Goal: Task Accomplishment & Management: Use online tool/utility

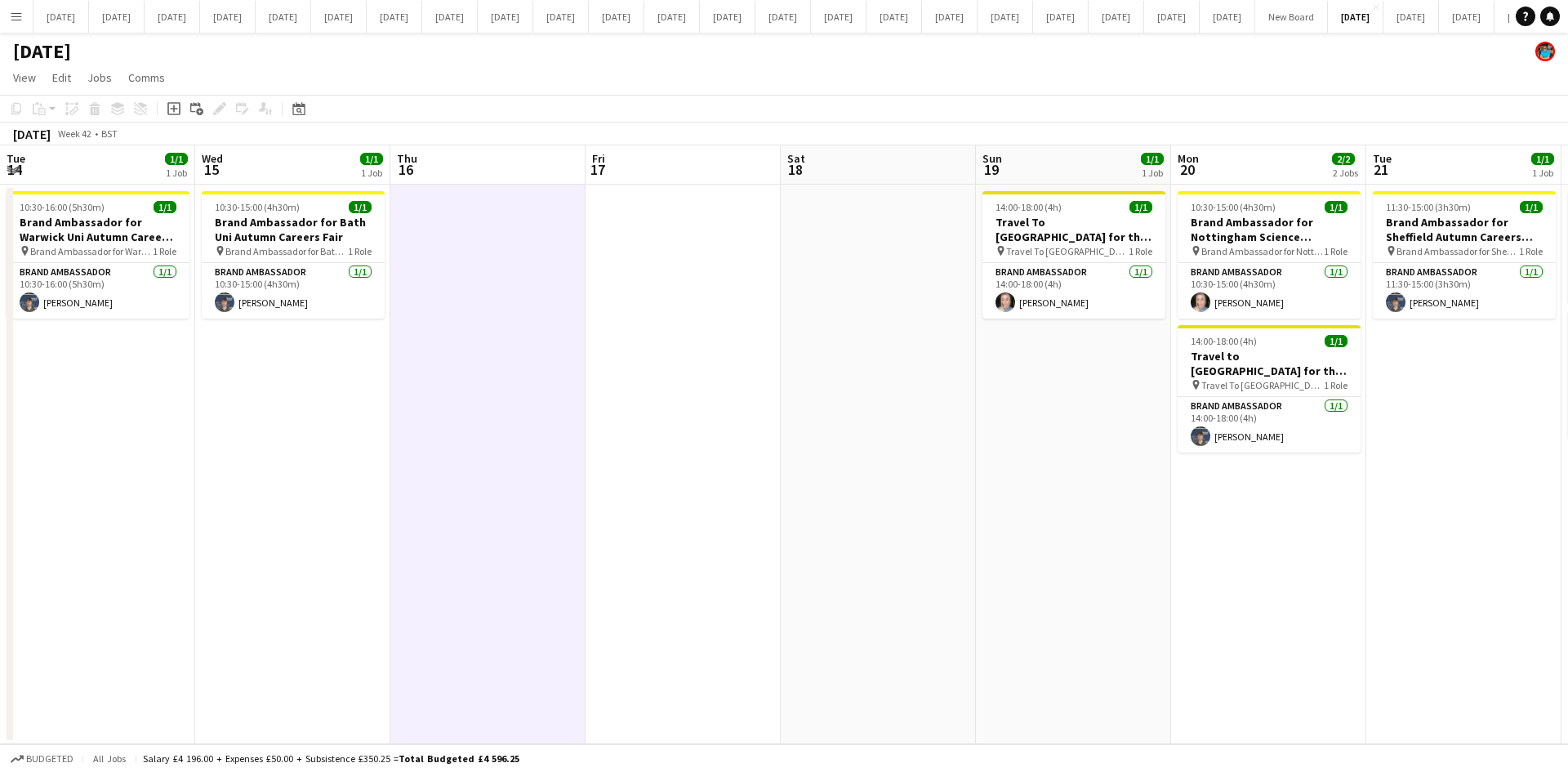
scroll to position [0, 467]
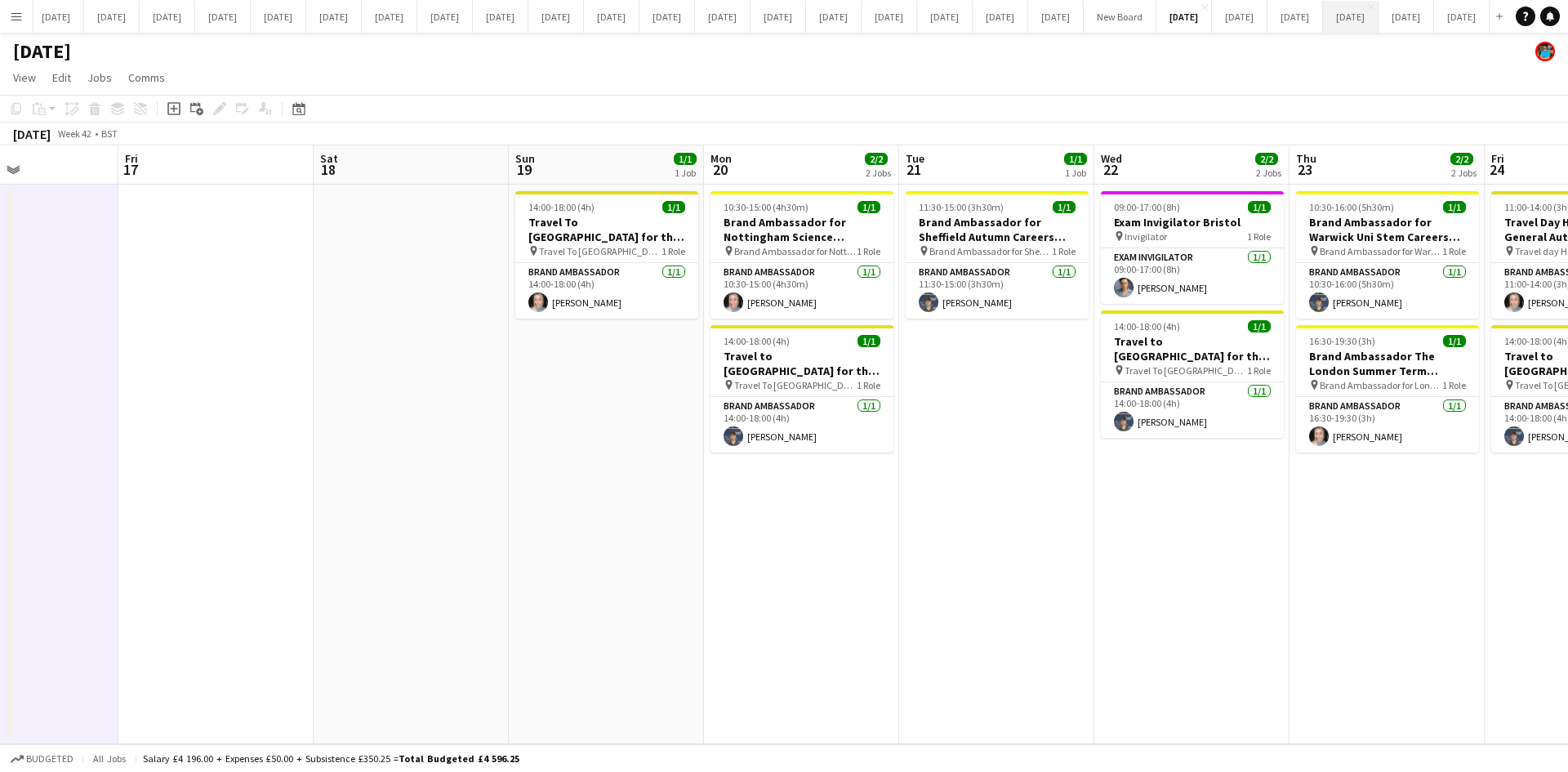
click at [1323, 13] on button "[DATE] Close" at bounding box center [1351, 17] width 56 height 32
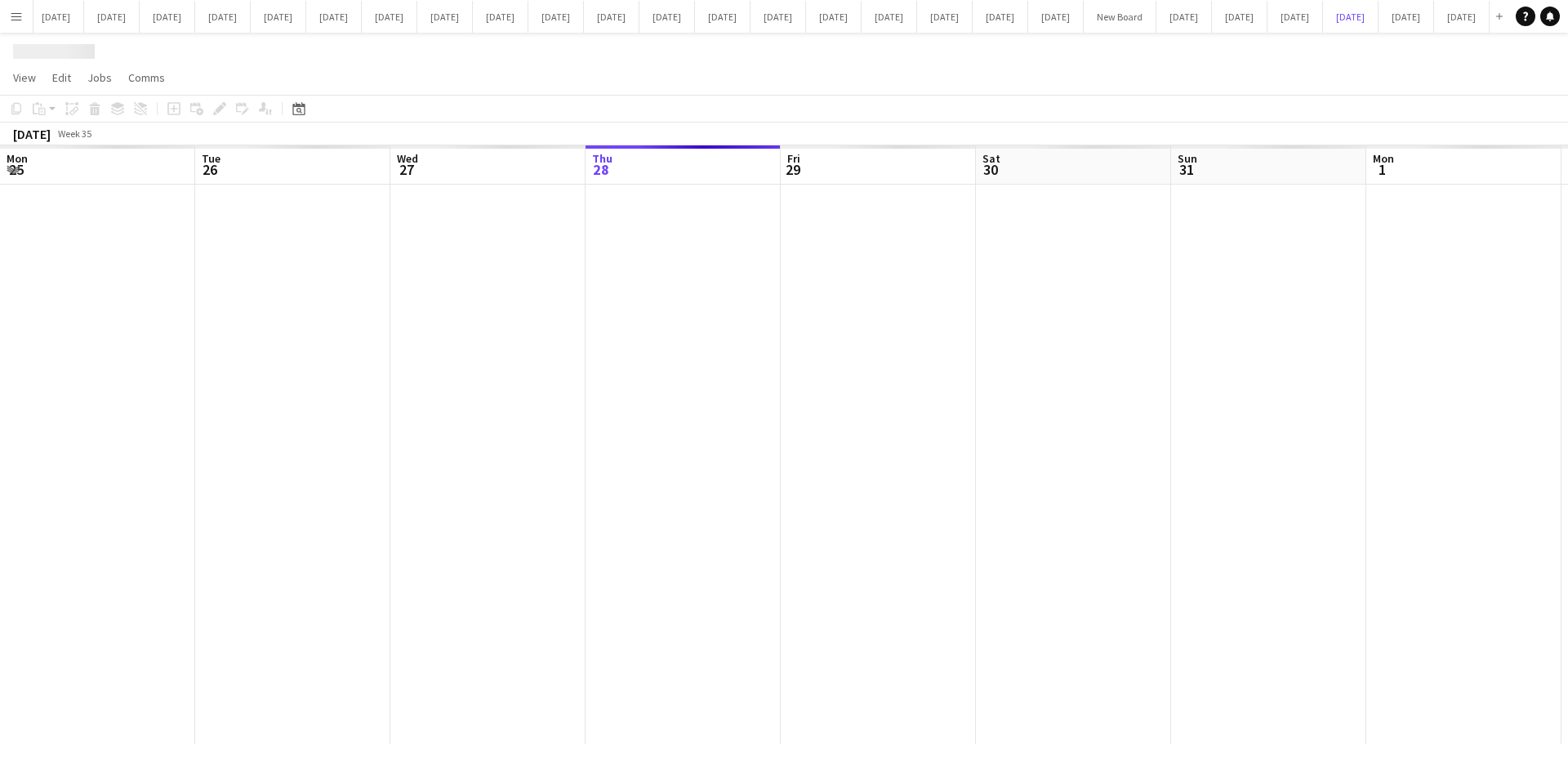
scroll to position [0, 390]
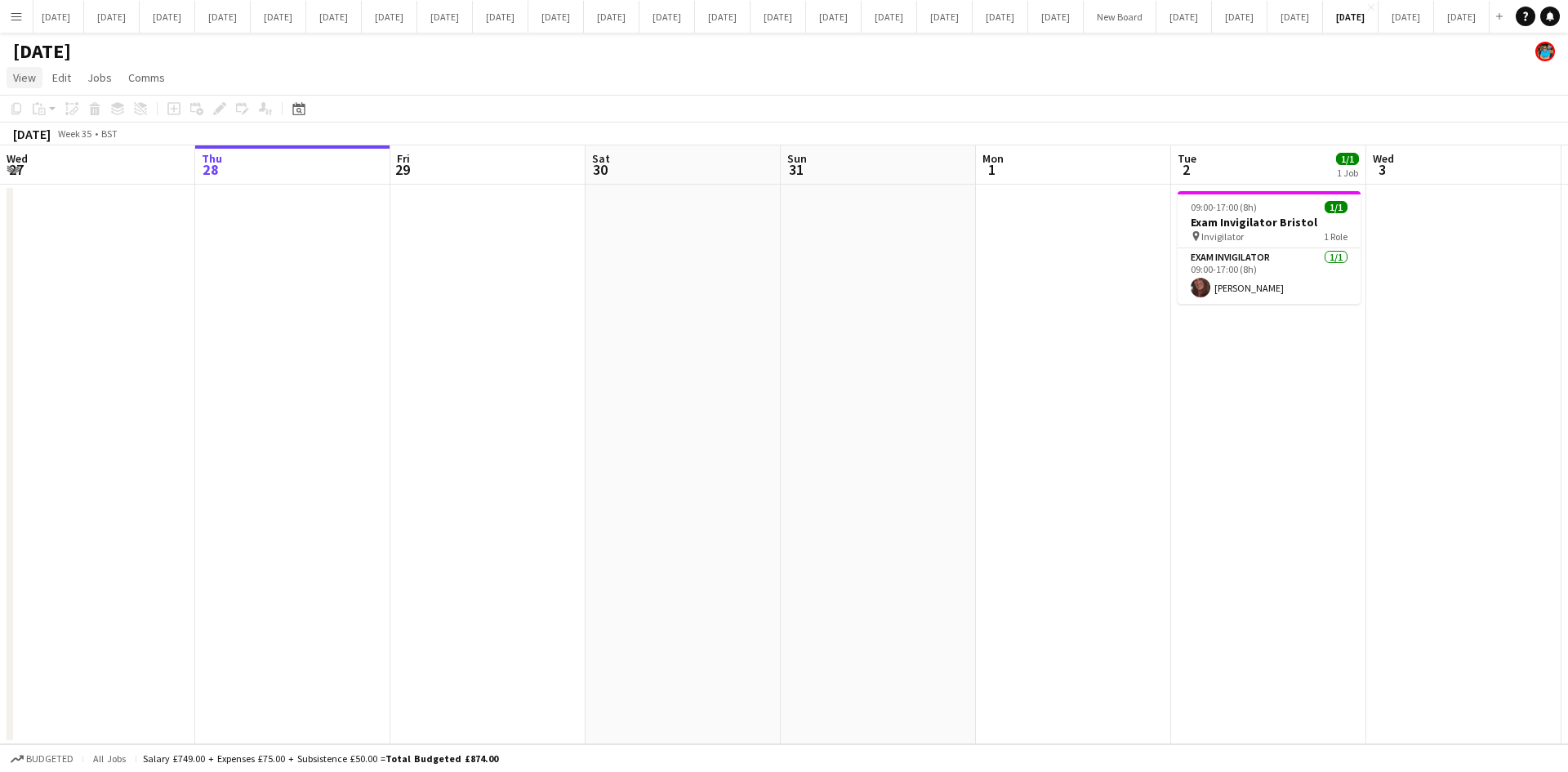
click at [23, 85] on link "View" at bounding box center [24, 77] width 36 height 21
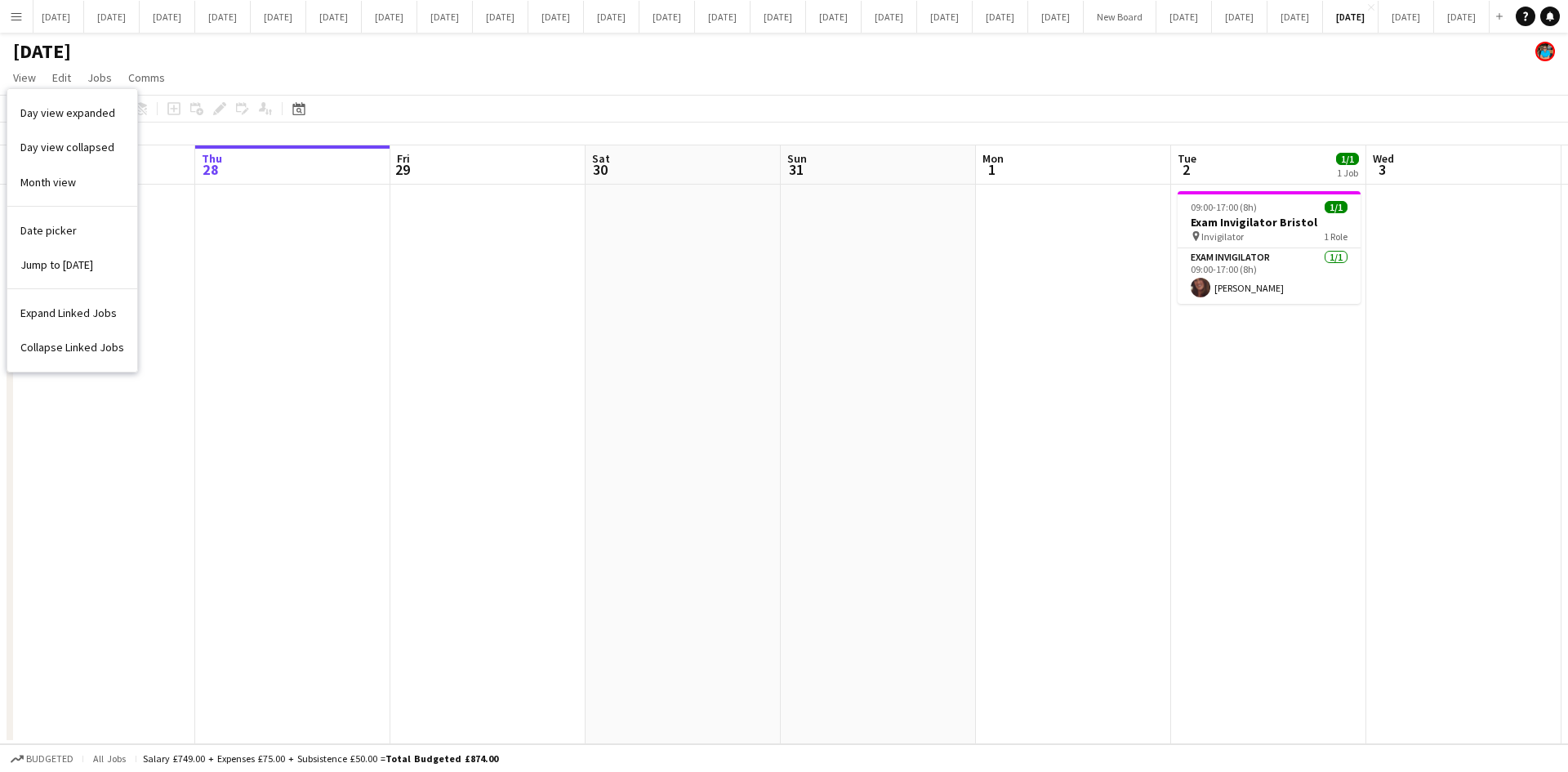
click at [21, 232] on span "Date picker" at bounding box center [48, 230] width 56 height 15
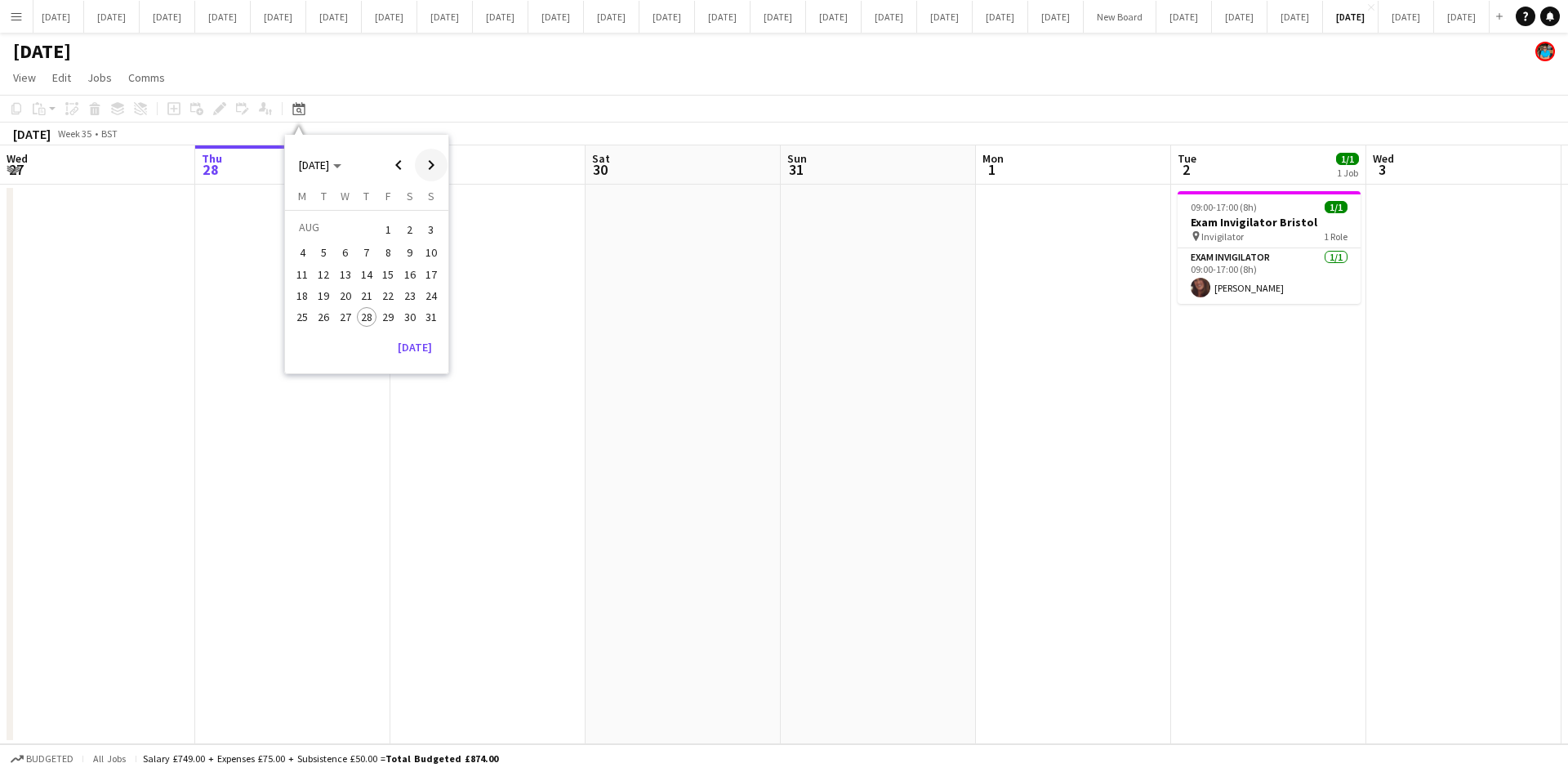
click at [427, 168] on span "Next month" at bounding box center [431, 165] width 33 height 33
click at [342, 285] on span "17" at bounding box center [345, 291] width 20 height 20
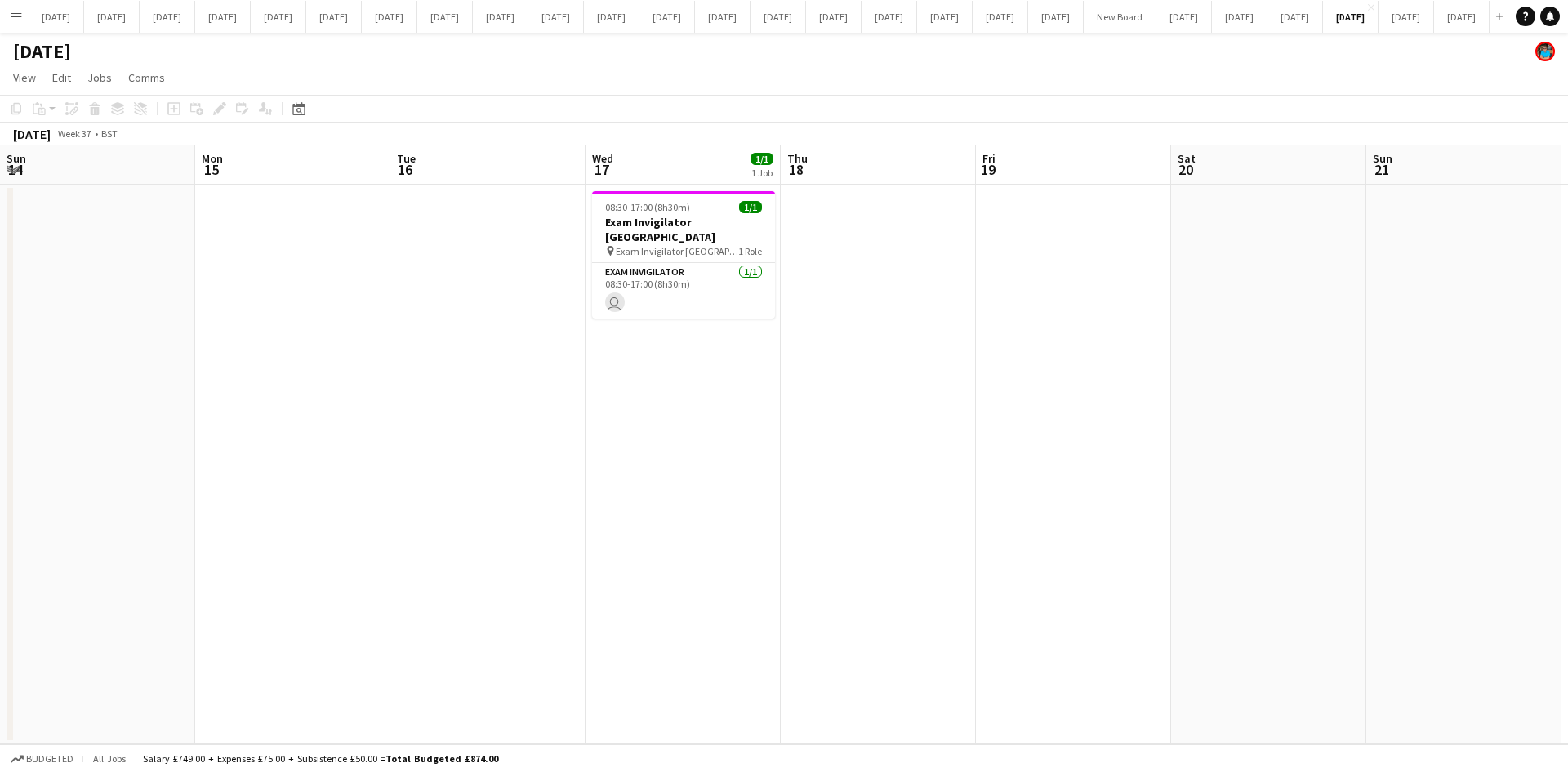
scroll to position [0, 561]
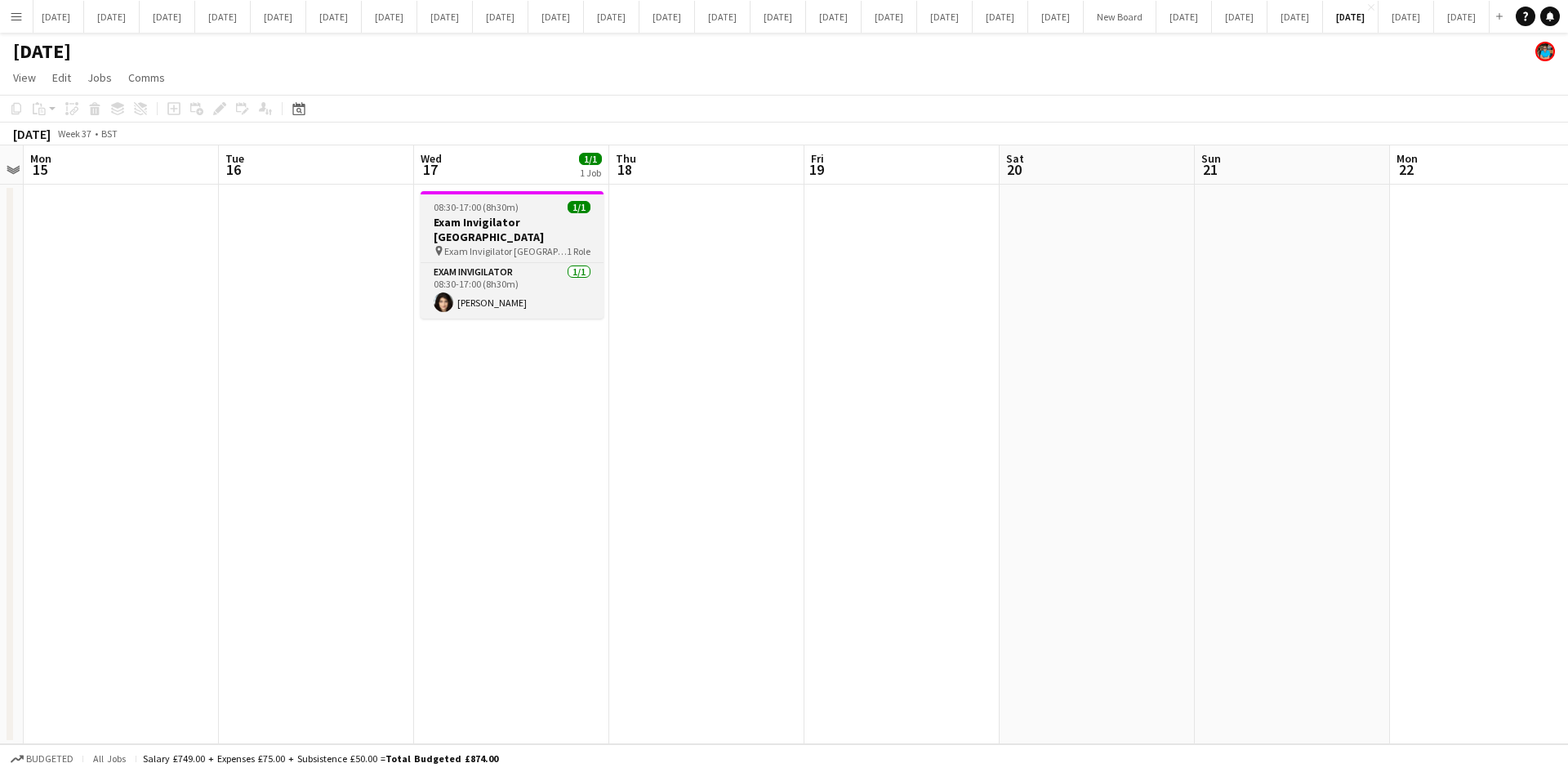
click at [481, 245] on span "Exam Invigilator [GEOGRAPHIC_DATA]" at bounding box center [505, 251] width 123 height 12
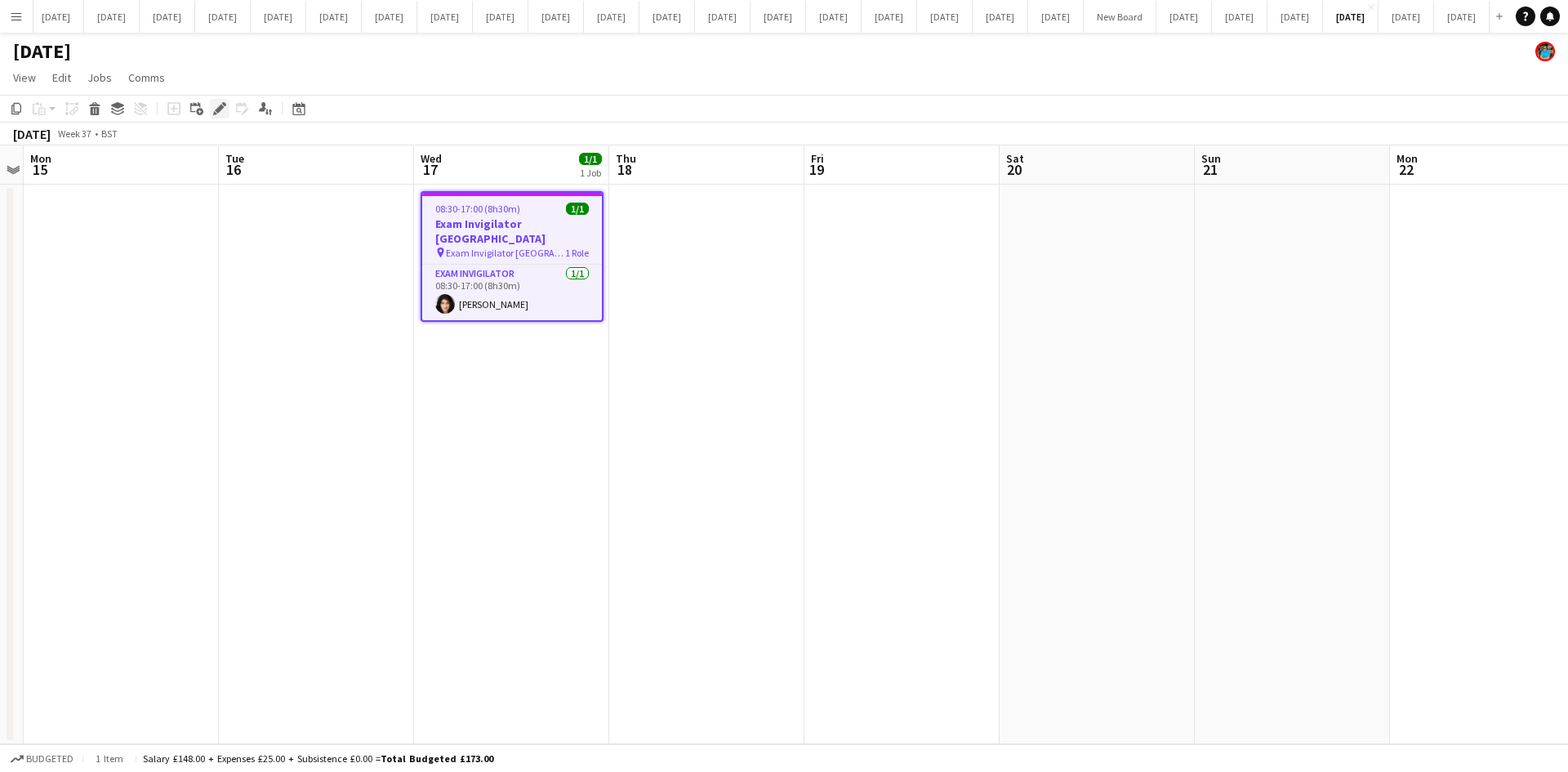
click at [223, 107] on icon at bounding box center [219, 109] width 9 height 9
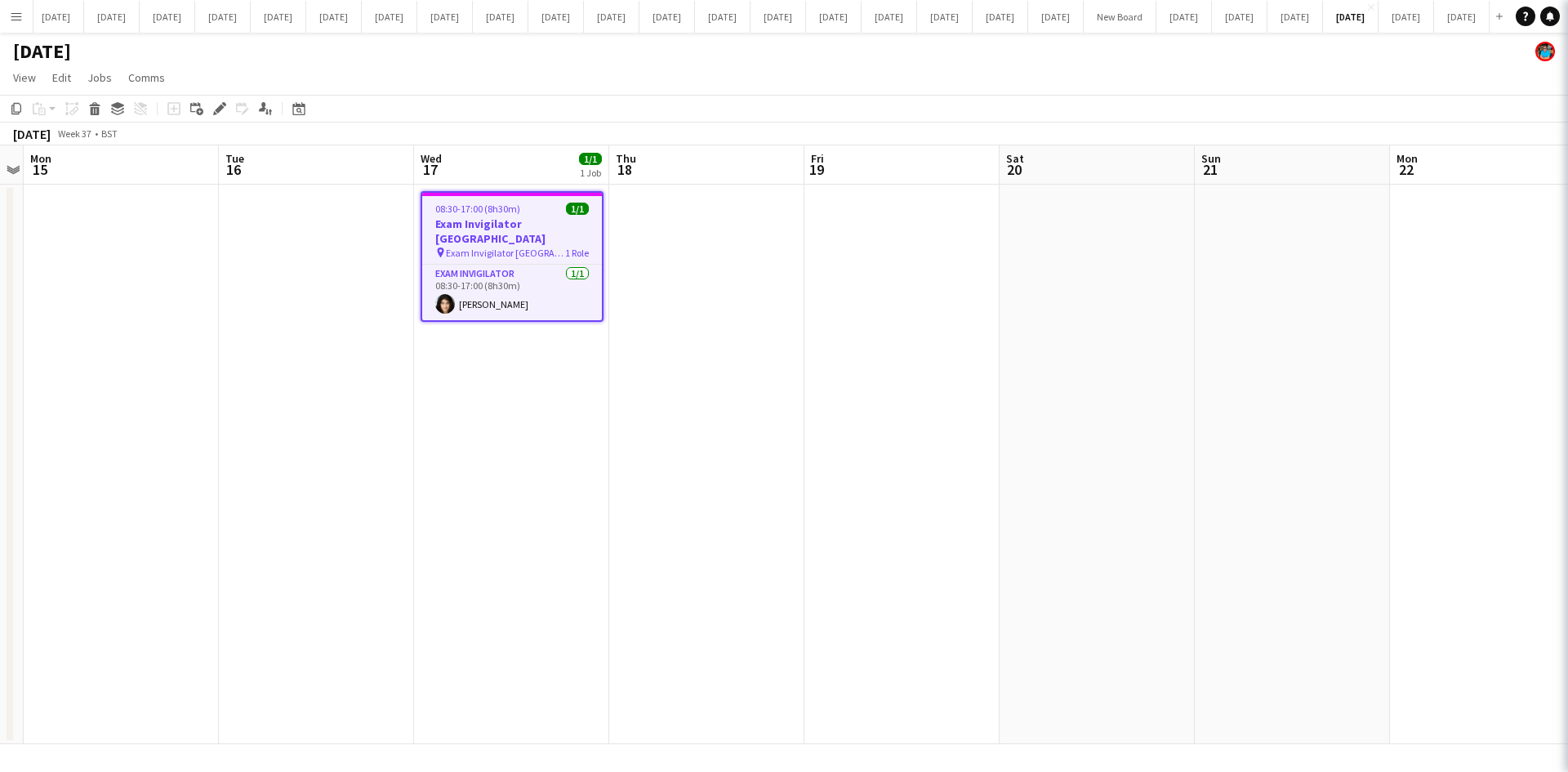
type input "**********"
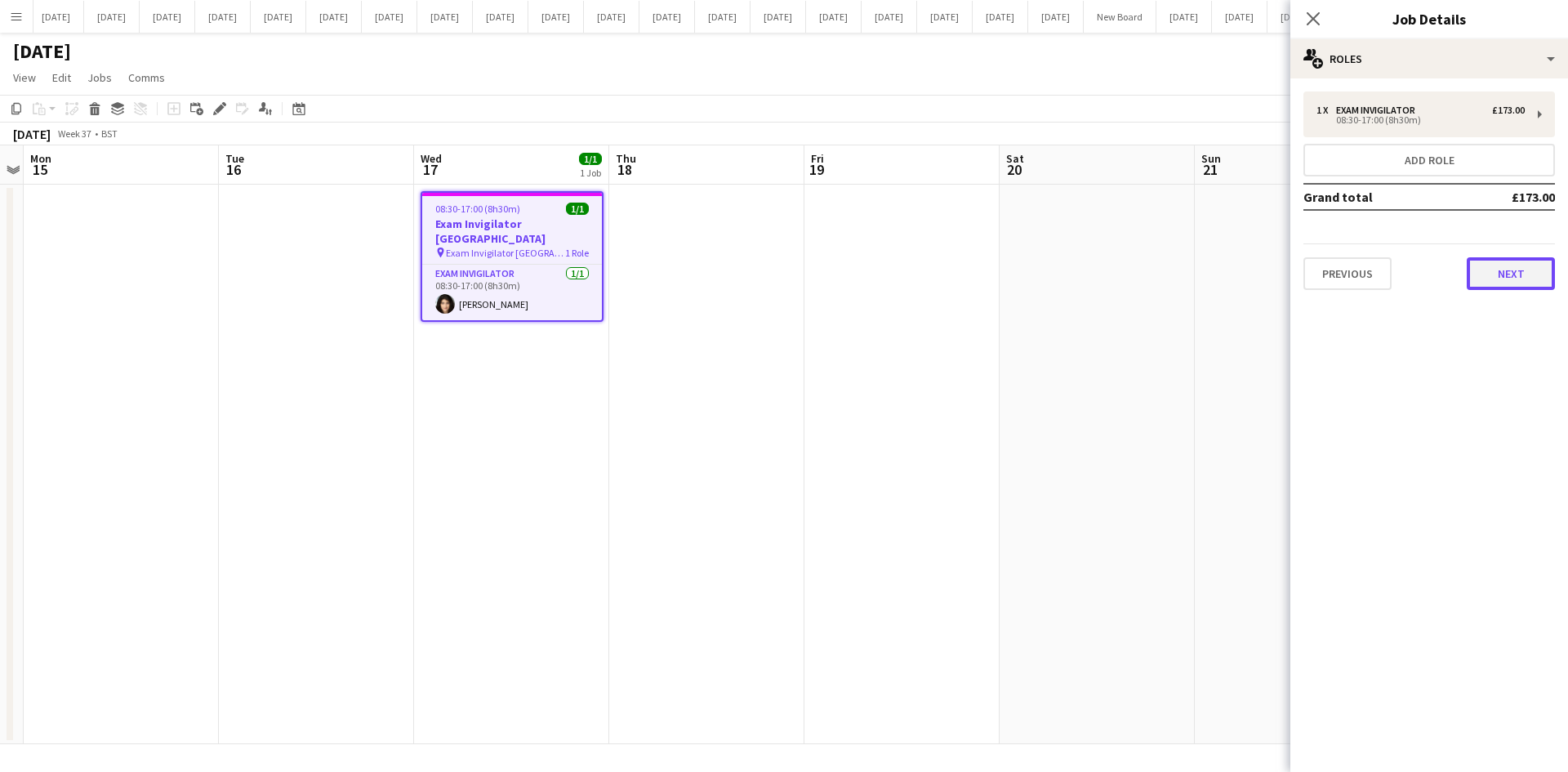
click at [1512, 273] on button "Next" at bounding box center [1511, 274] width 88 height 33
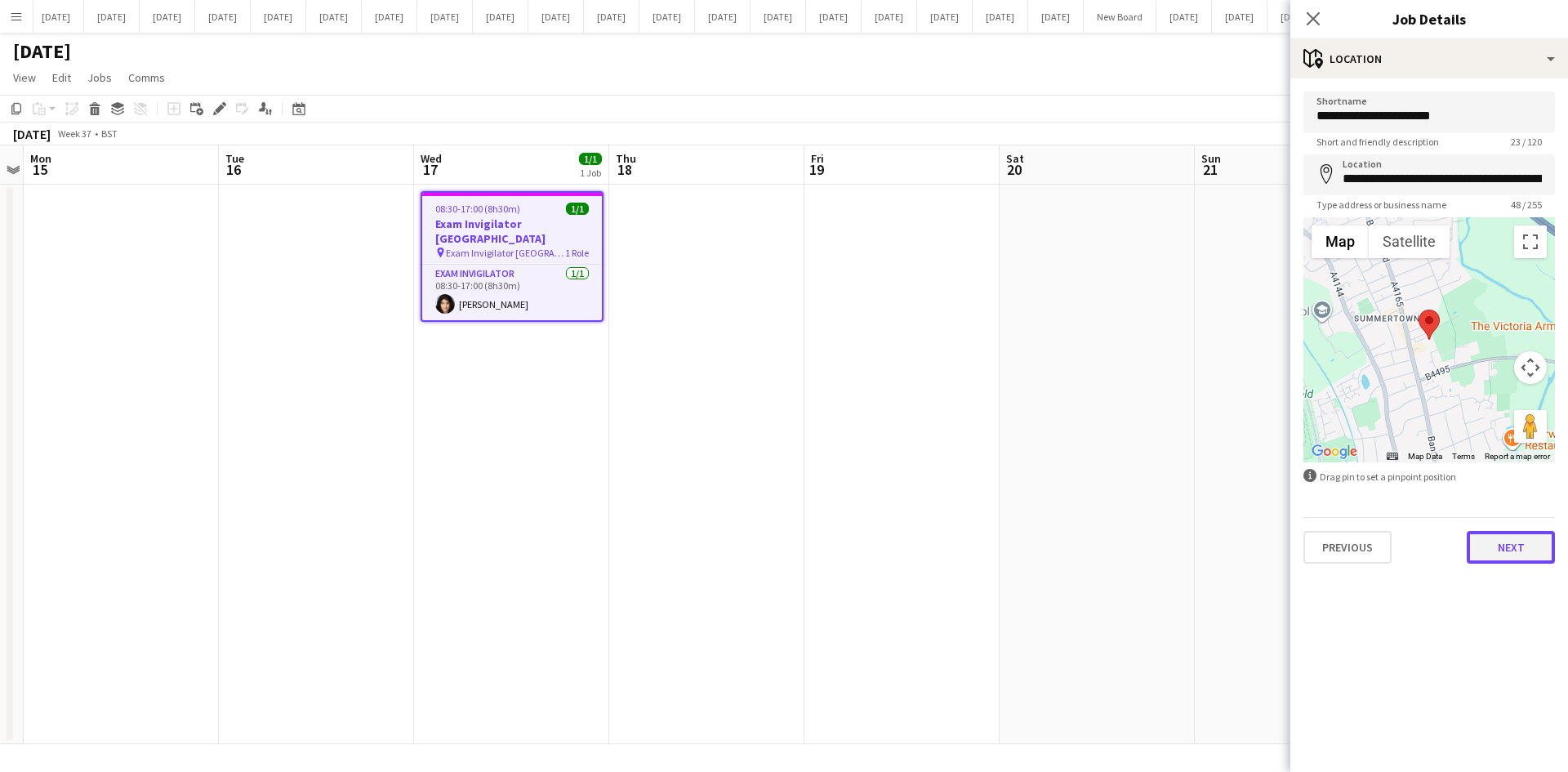
click at [1528, 542] on button "Next" at bounding box center [1511, 548] width 88 height 33
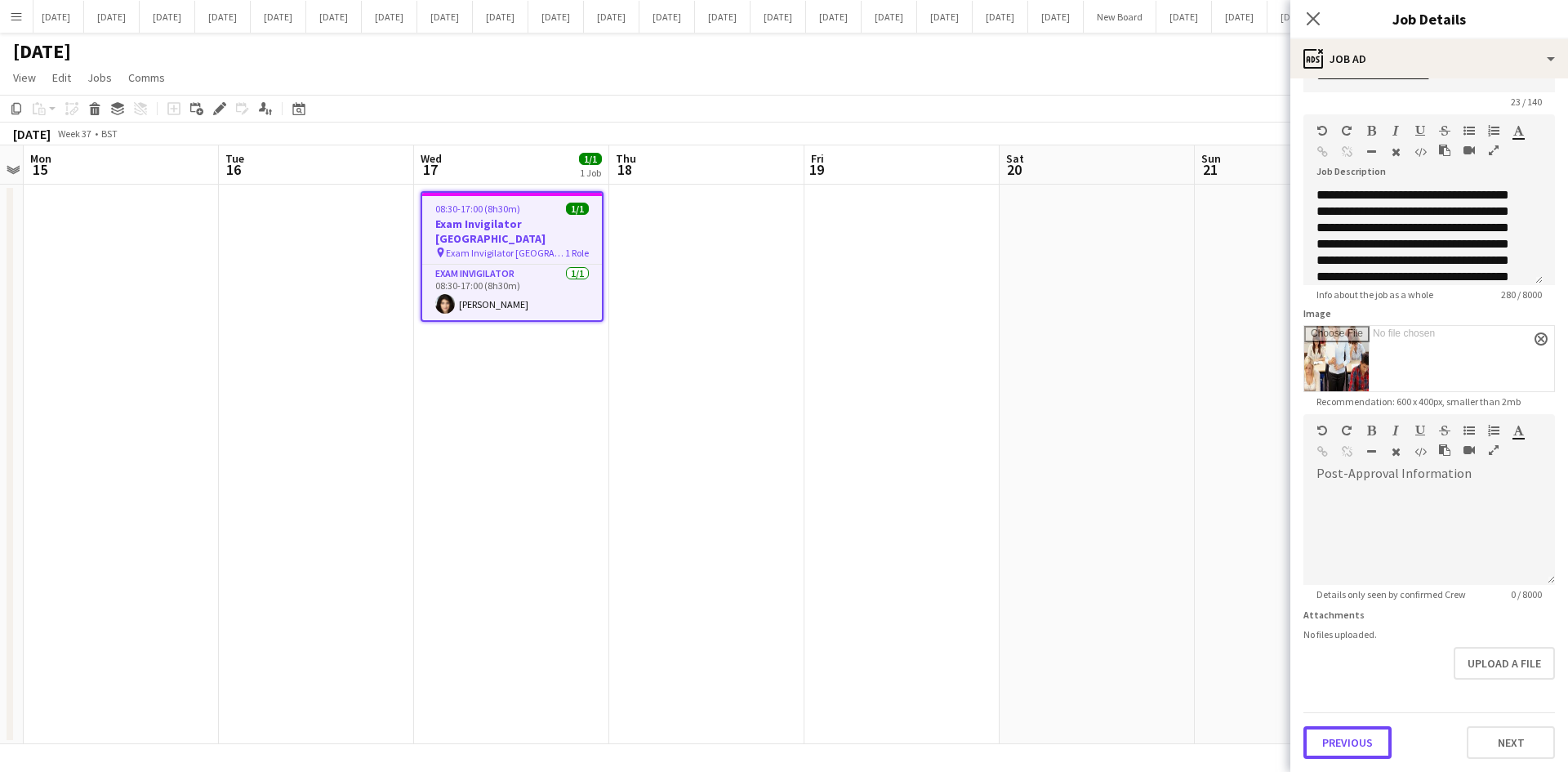
scroll to position [40, 0]
drag, startPoint x: 1359, startPoint y: 686, endPoint x: 1362, endPoint y: 699, distance: 13.3
click at [1362, 699] on form "**********" at bounding box center [1429, 405] width 277 height 708
click at [1371, 749] on button "Previous" at bounding box center [1347, 742] width 88 height 33
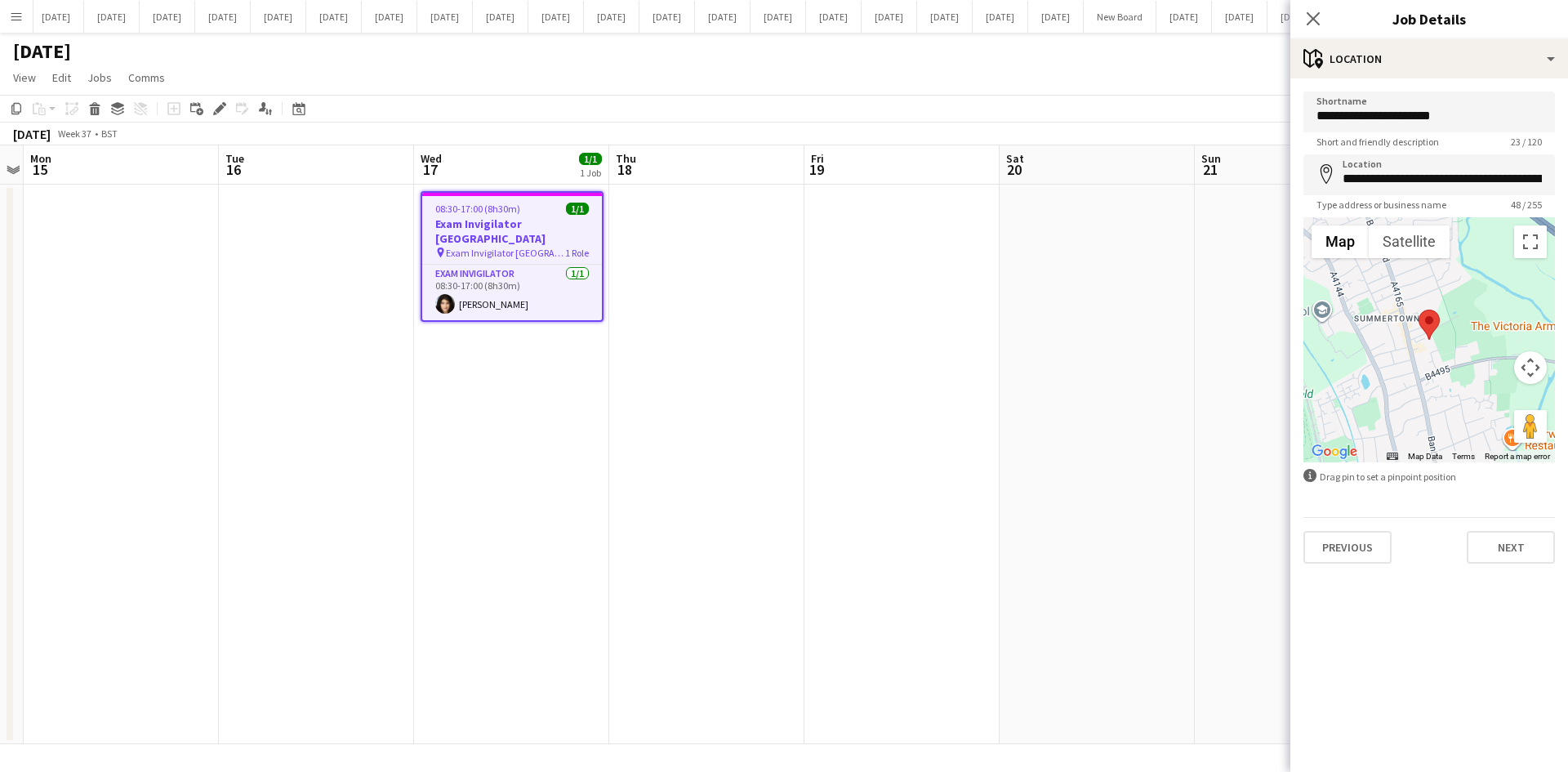
scroll to position [0, 0]
click at [472, 247] on span "Exam Invigilator [GEOGRAPHIC_DATA]" at bounding box center [505, 253] width 119 height 12
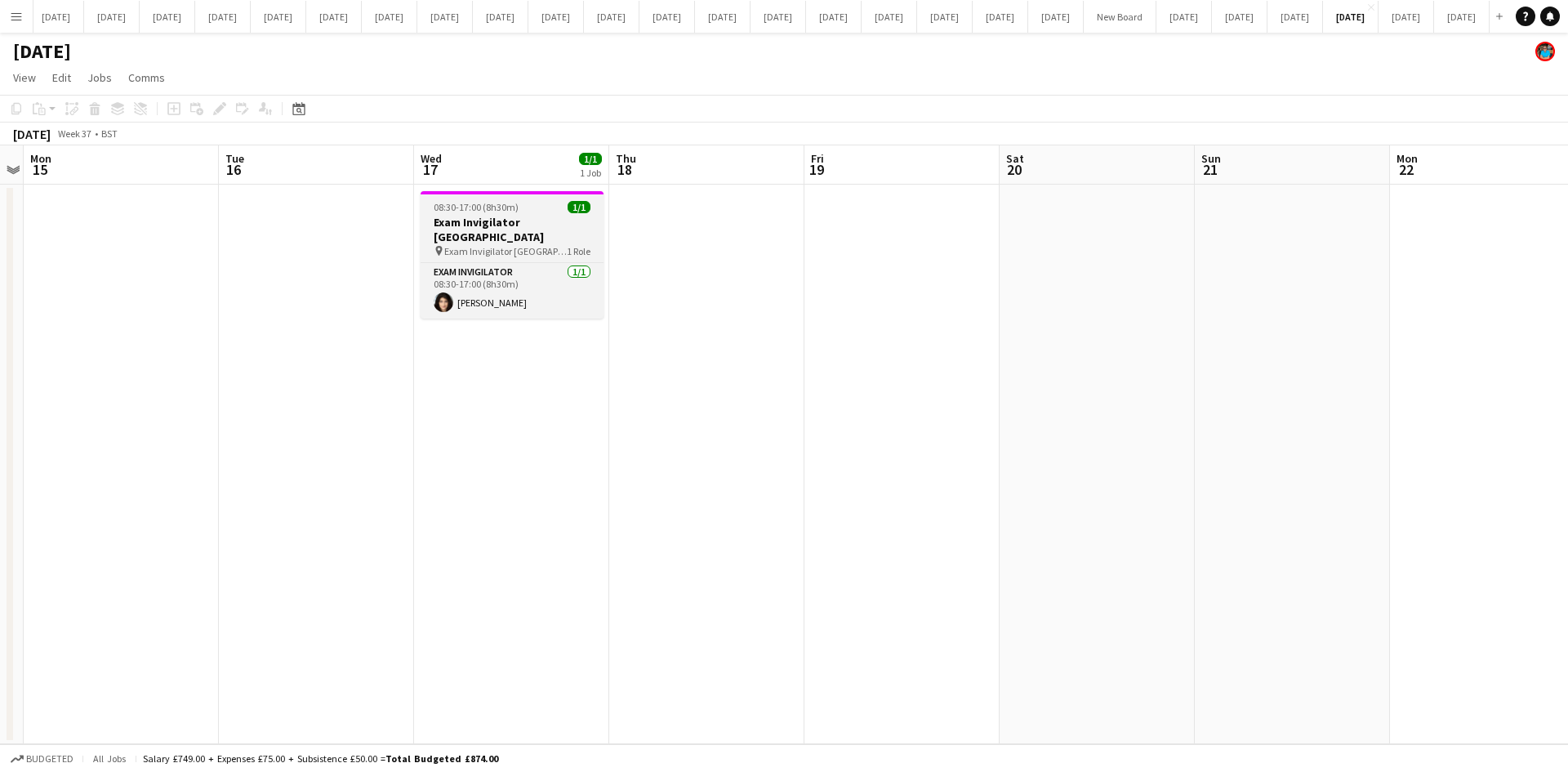
click at [483, 245] on span "Exam Invigilator [GEOGRAPHIC_DATA]" at bounding box center [505, 251] width 123 height 12
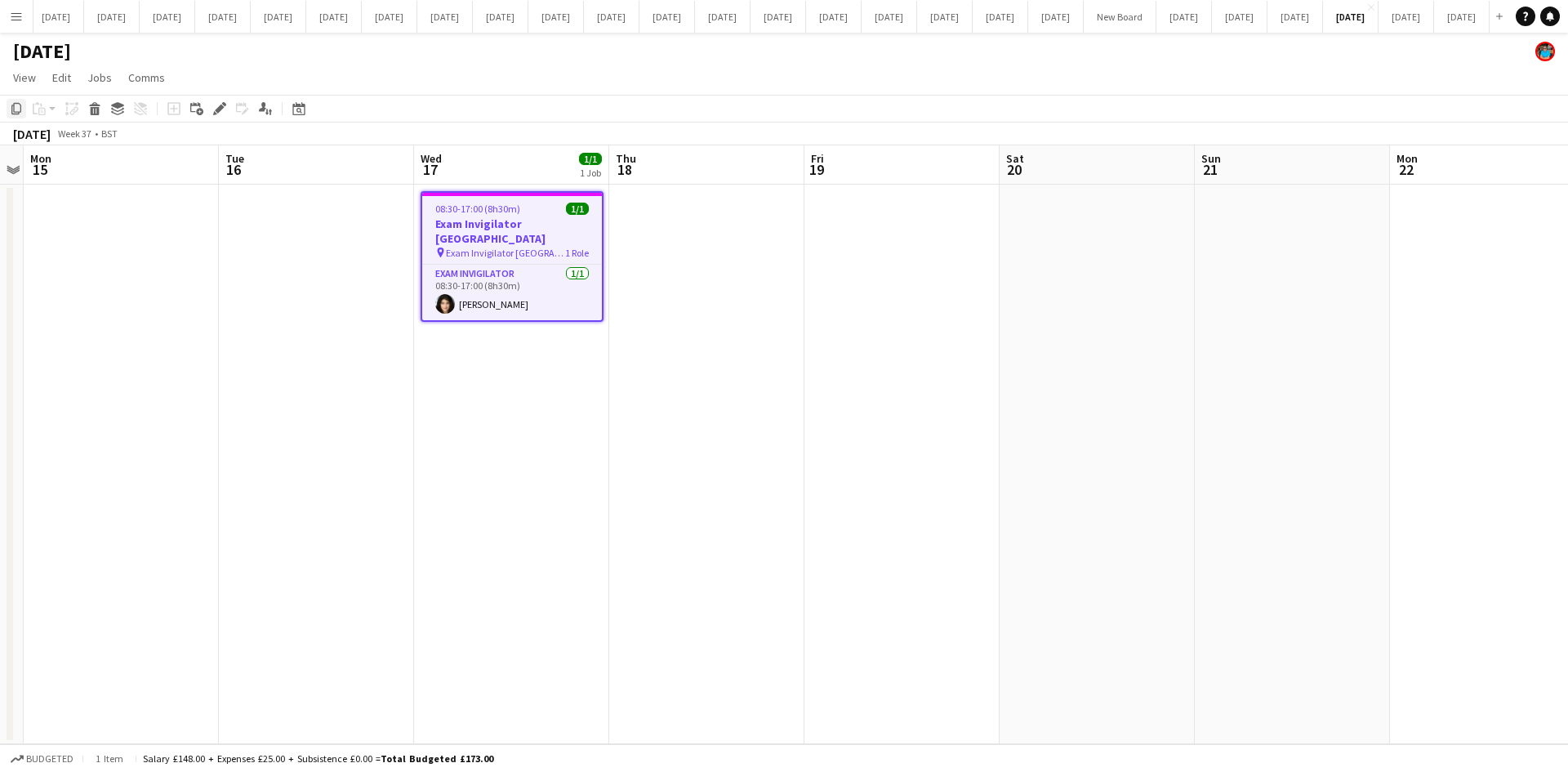
click at [20, 109] on icon "Copy" at bounding box center [16, 108] width 13 height 13
click at [1157, 22] on button "[DATE] Close" at bounding box center [1185, 17] width 56 height 32
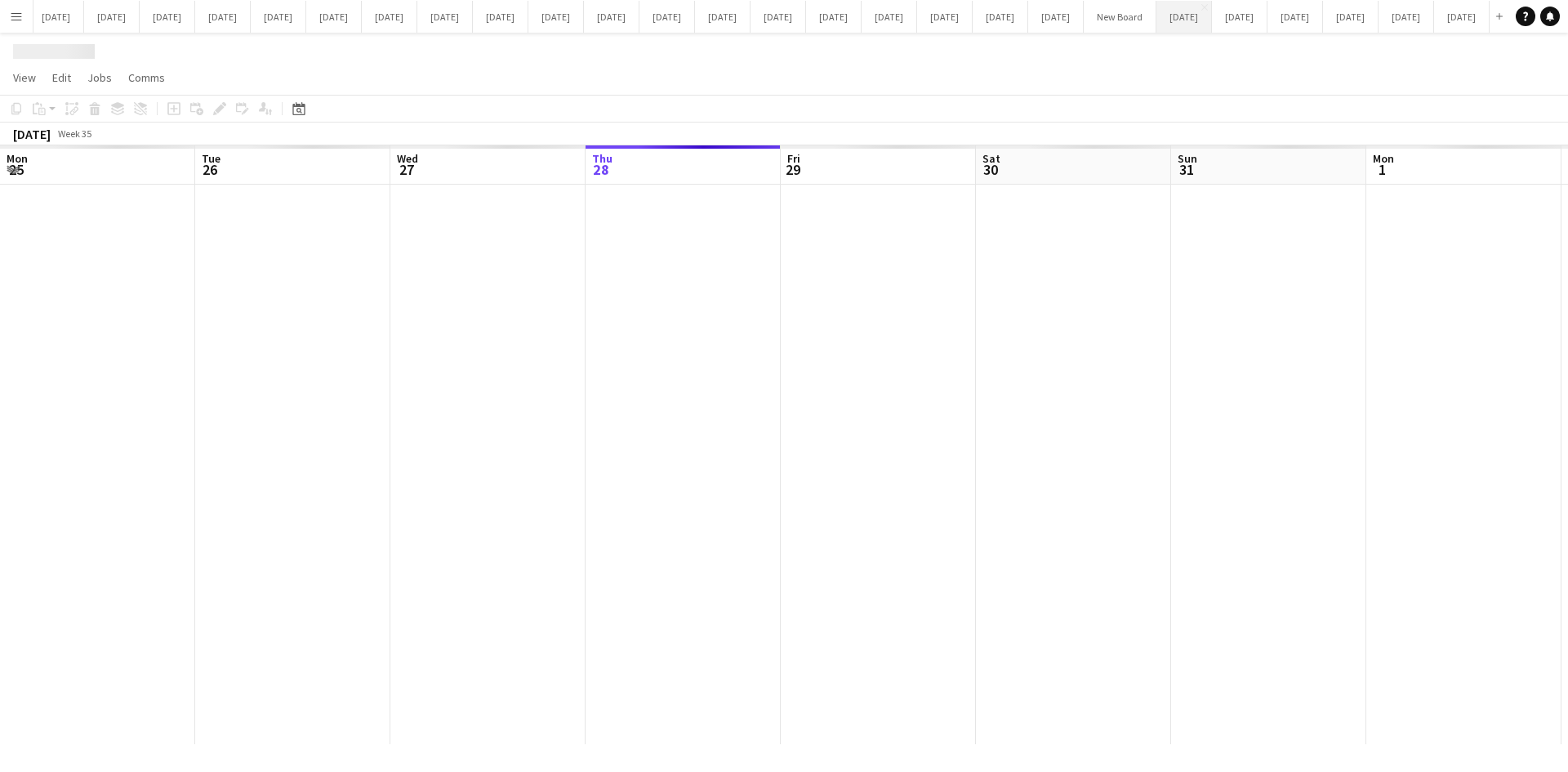
scroll to position [0, 390]
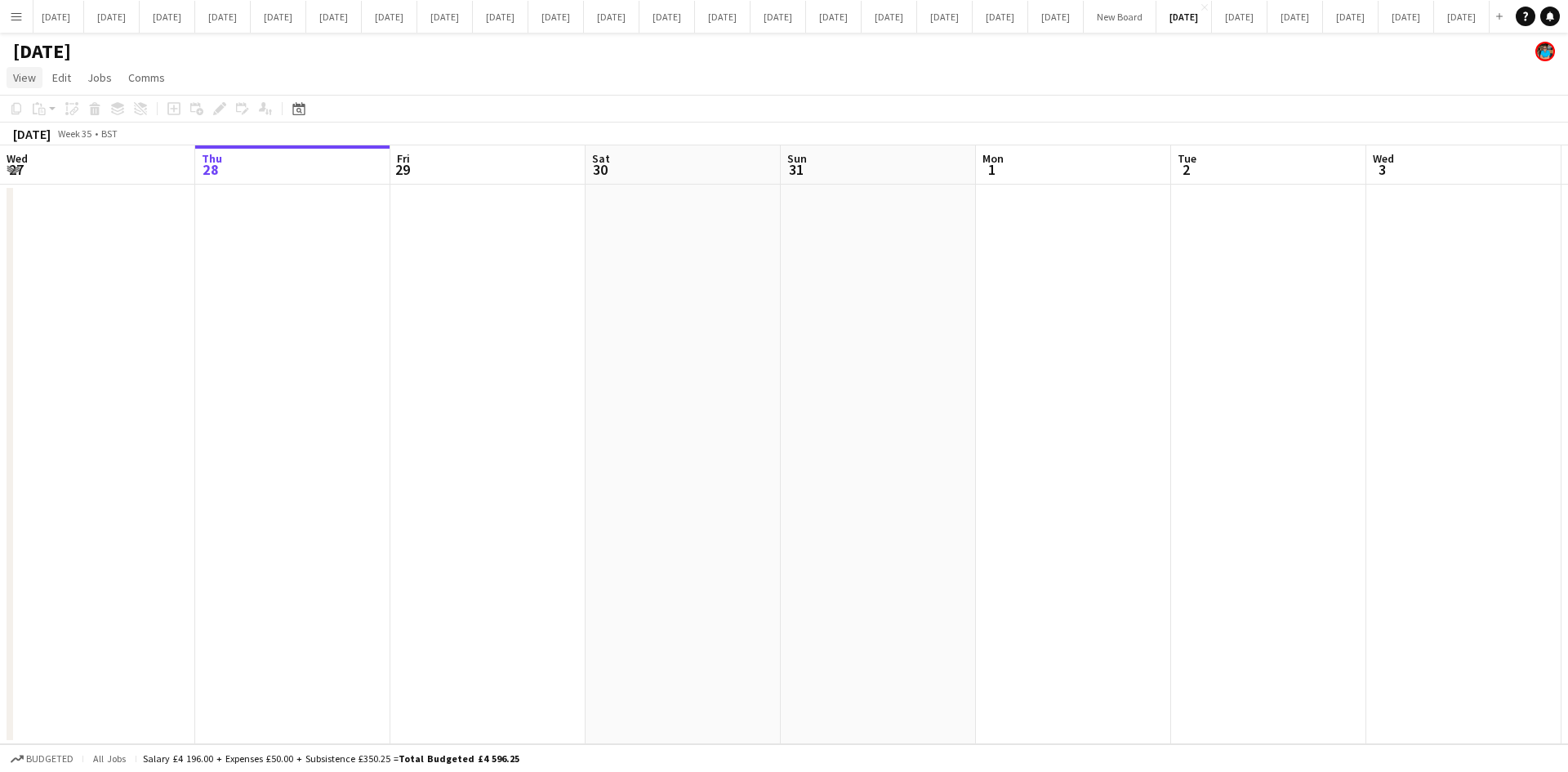
click at [24, 77] on span "View" at bounding box center [24, 77] width 23 height 15
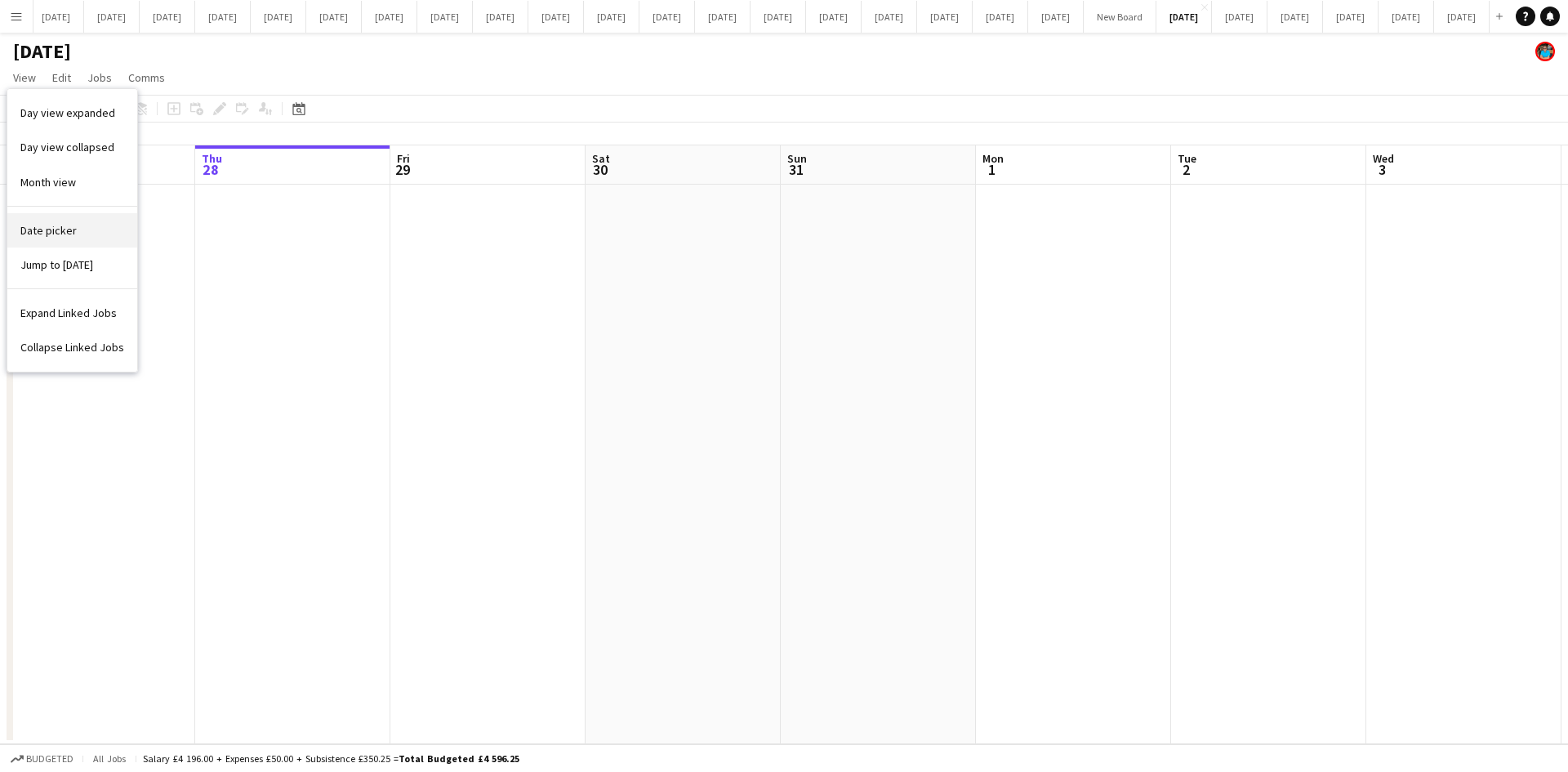
click at [36, 228] on span "Date picker" at bounding box center [48, 230] width 56 height 15
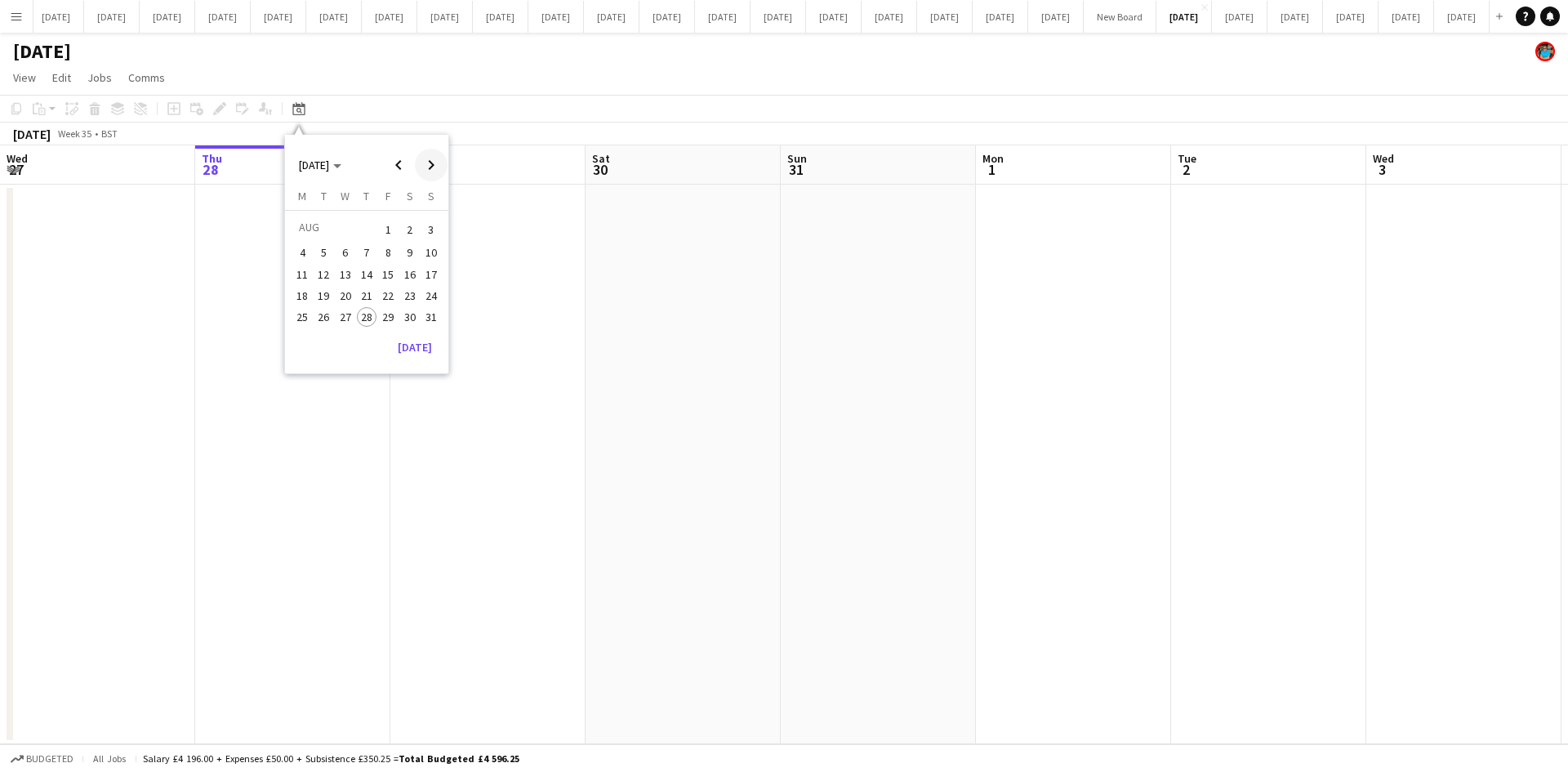
click at [435, 161] on span "Next month" at bounding box center [431, 165] width 33 height 33
click at [438, 164] on span "Next month" at bounding box center [431, 165] width 33 height 33
click at [345, 291] on span "15" at bounding box center [345, 291] width 20 height 20
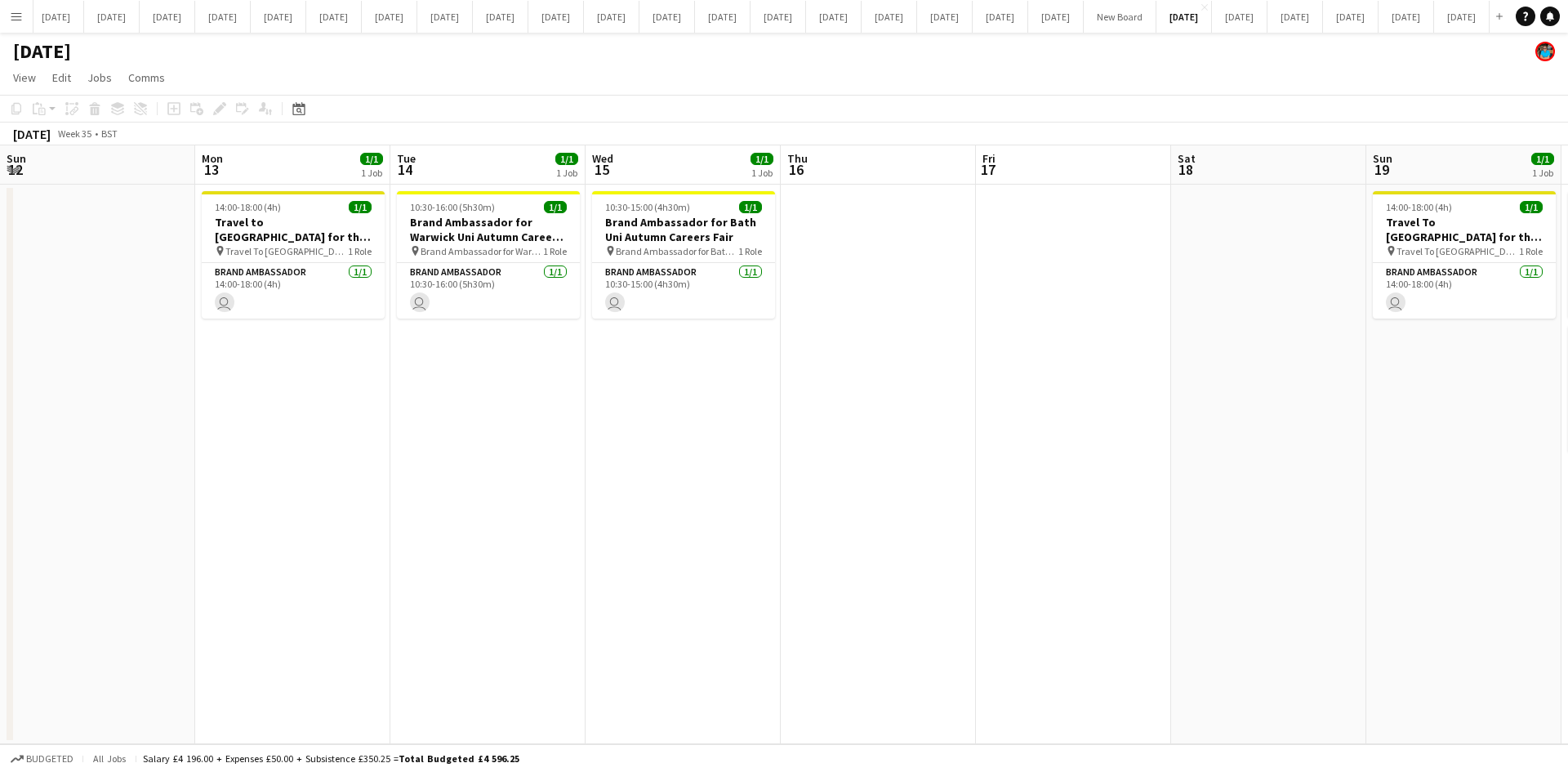
scroll to position [0, 561]
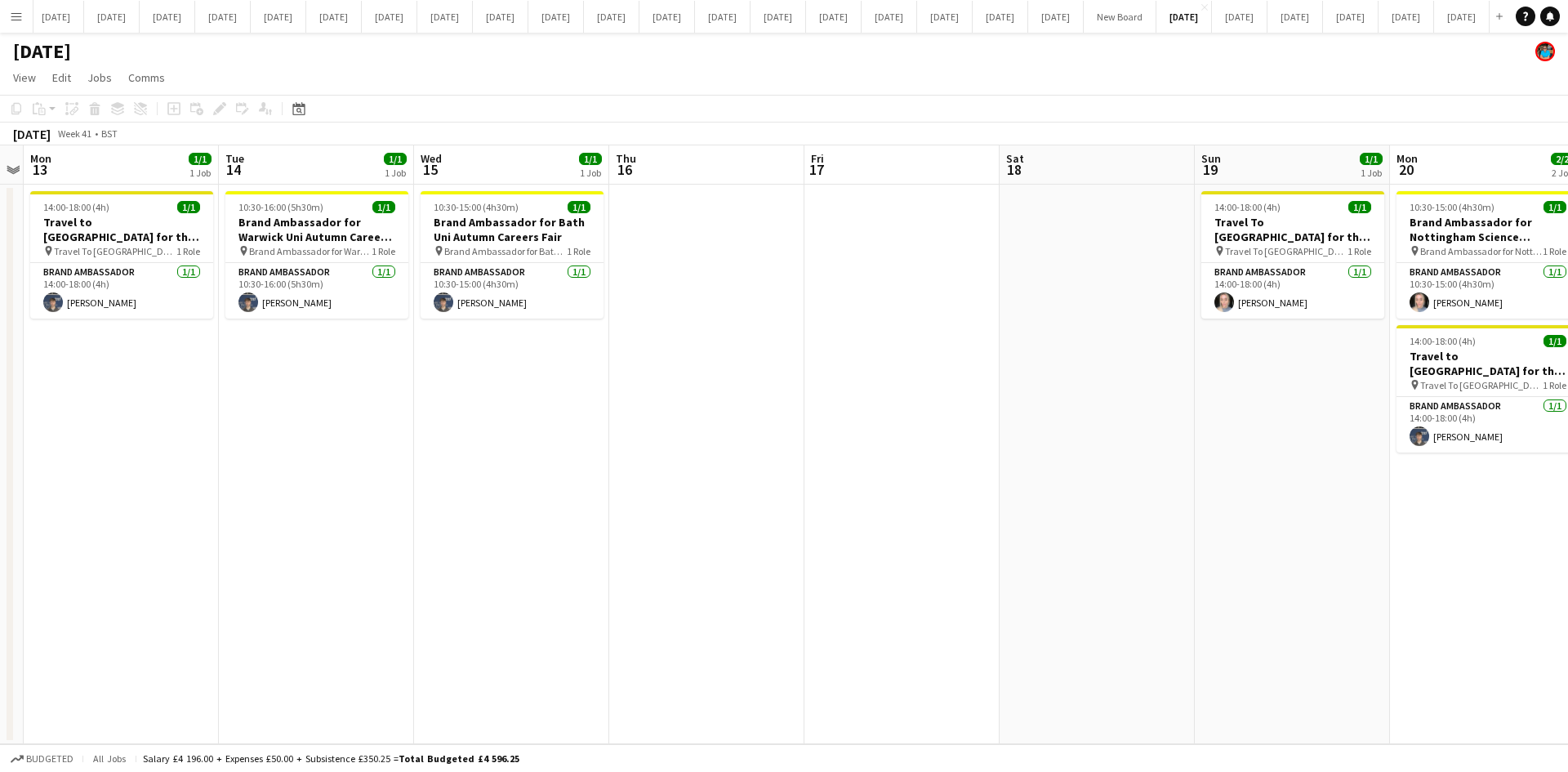
click at [492, 407] on app-date-cell "10:30-15:00 (4h30m) 1/1 Brand Ambassador for Bath Uni Autumn Careers Fair pin B…" at bounding box center [511, 464] width 196 height 560
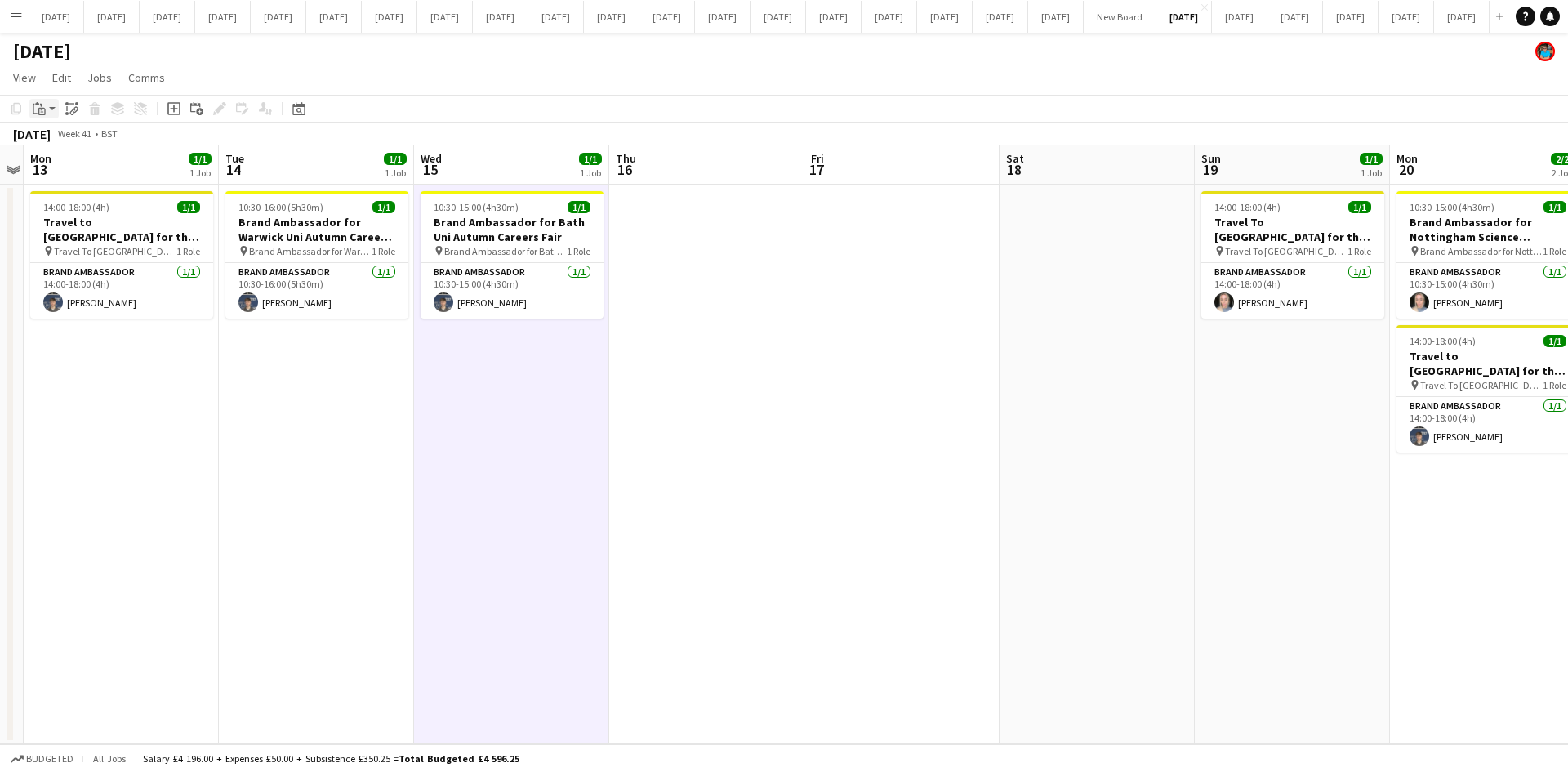
click at [43, 111] on icon "Paste" at bounding box center [39, 108] width 13 height 13
click at [56, 143] on link "Paste Ctrl+V" at bounding box center [120, 139] width 154 height 15
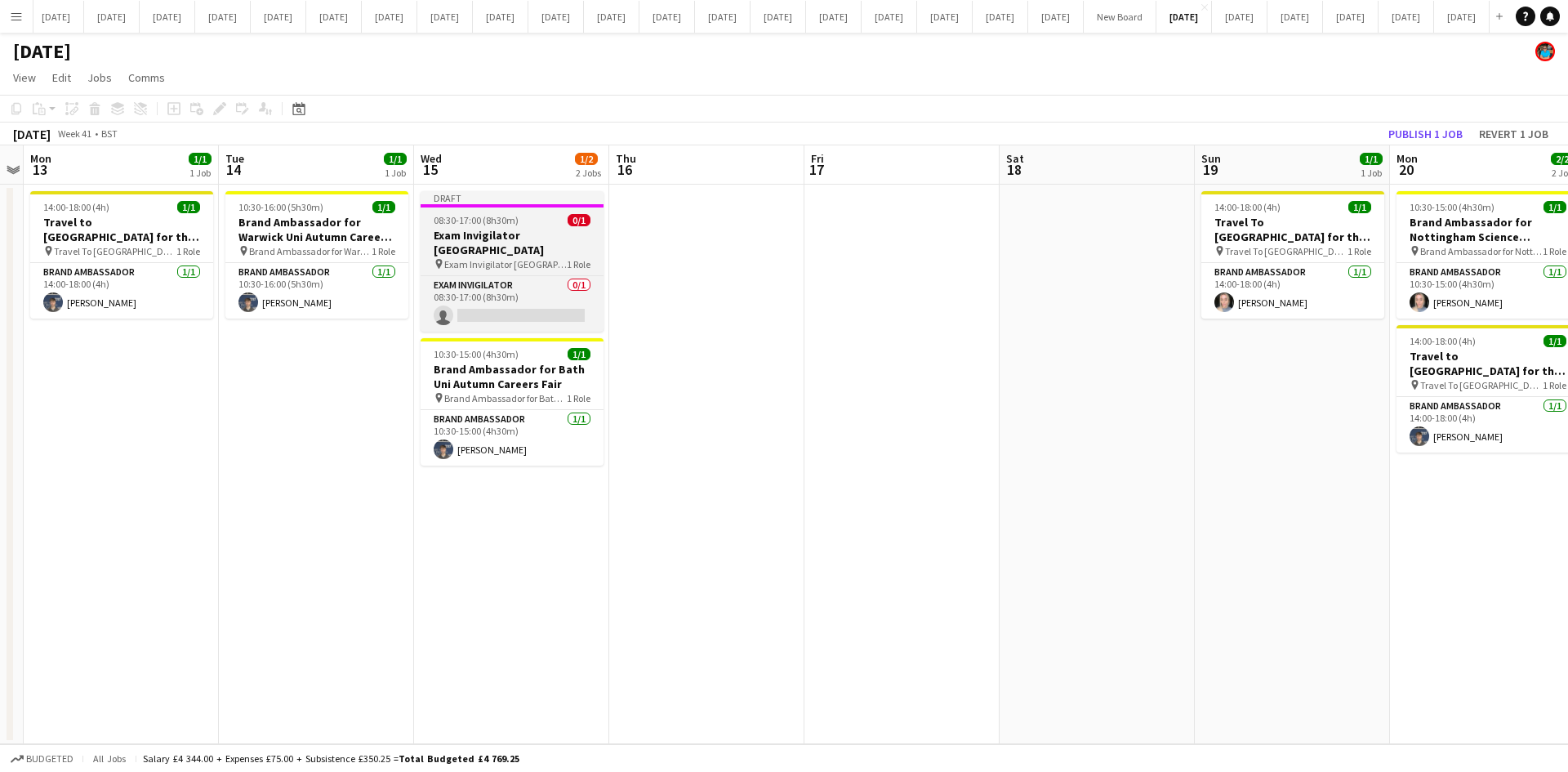
click at [478, 231] on h3 "Exam Invigilator [GEOGRAPHIC_DATA]" at bounding box center [512, 243] width 183 height 30
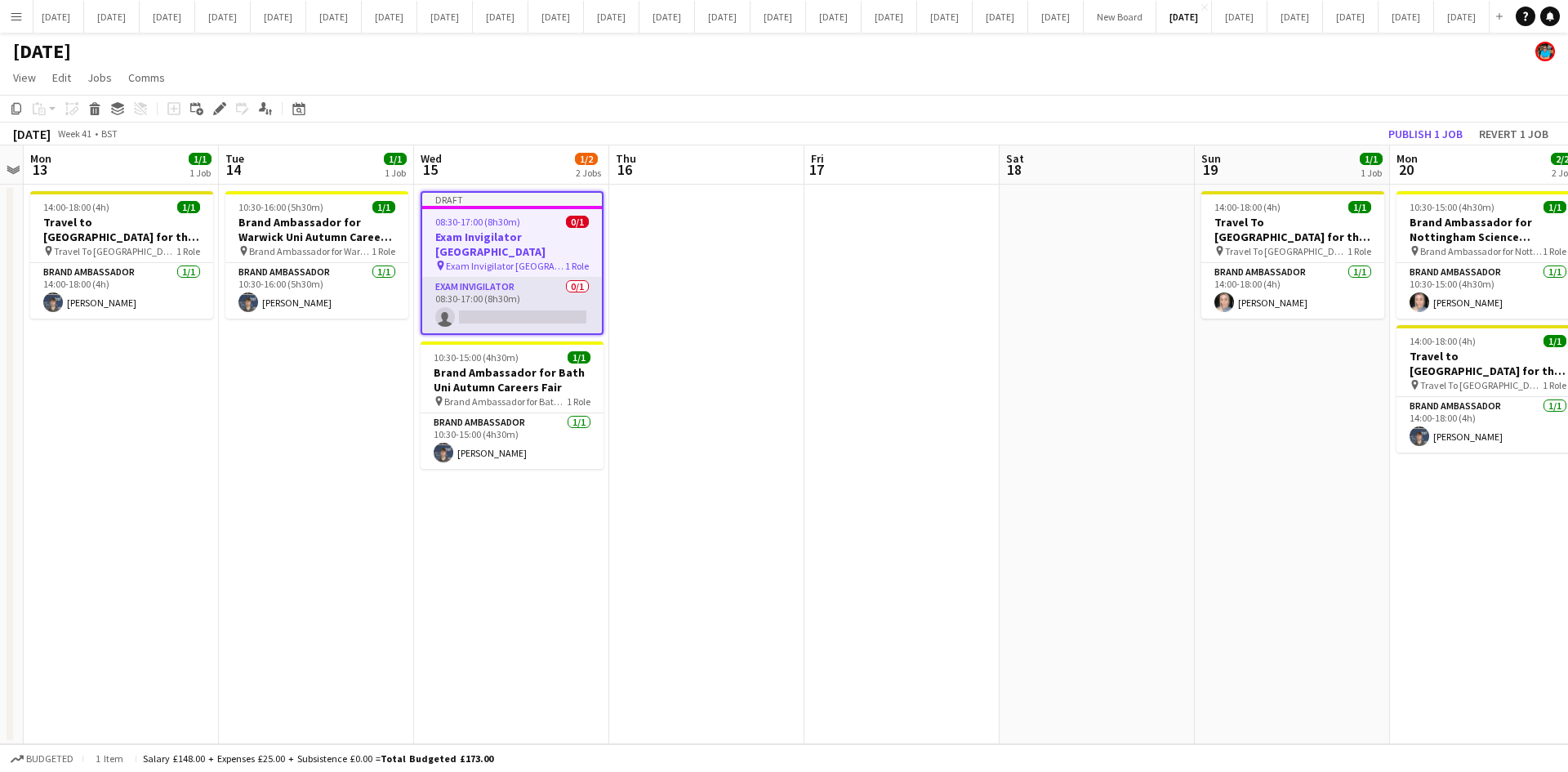
click at [503, 291] on app-card-role "Exam Invigilator 0/1 08:30-17:00 (8h30m) single-neutral-actions" at bounding box center [512, 305] width 180 height 56
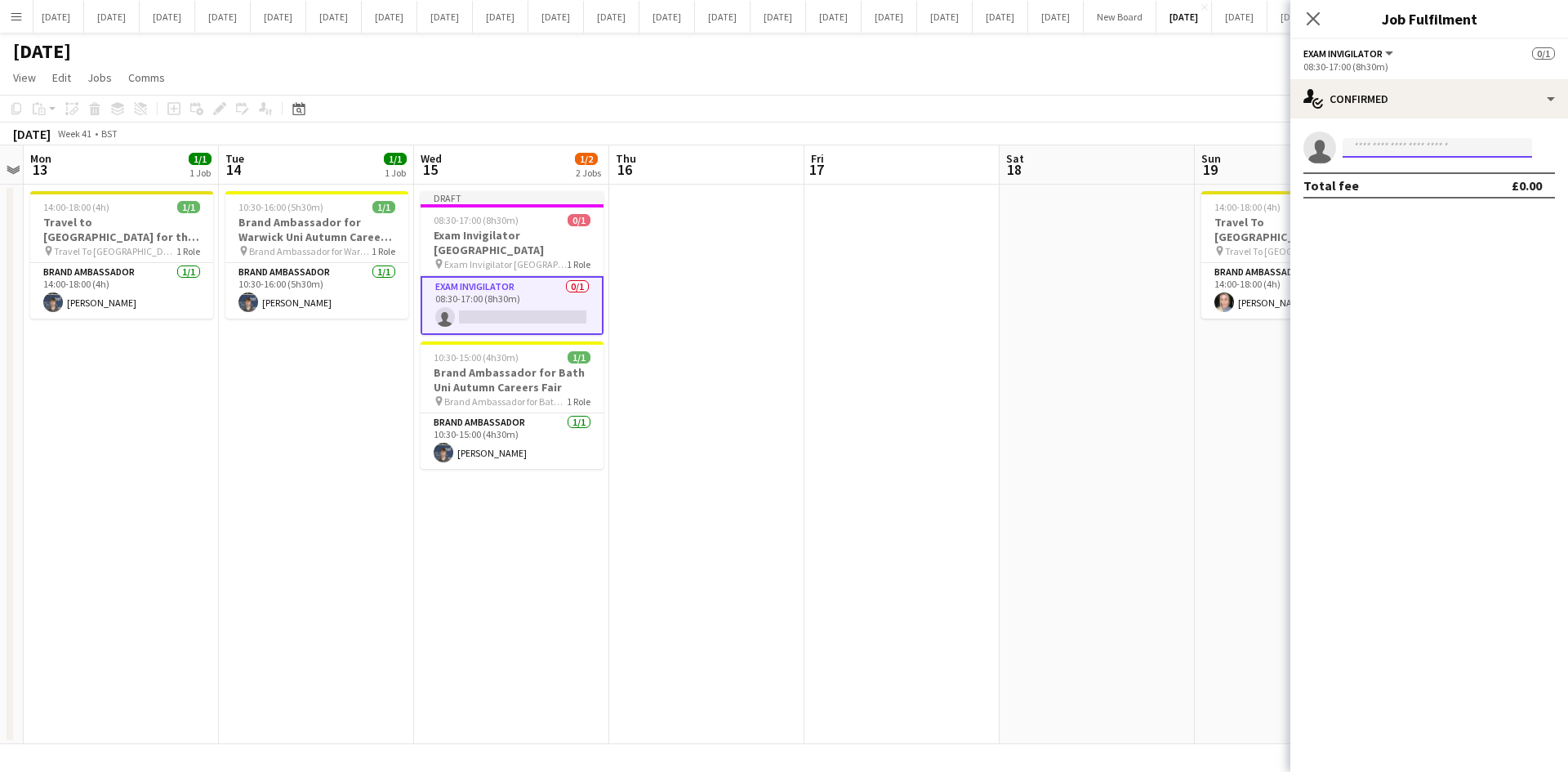
click at [1425, 145] on input at bounding box center [1438, 148] width 189 height 20
type input "****"
click at [1419, 176] on span "[PERSON_NAME]" at bounding box center [1403, 171] width 94 height 14
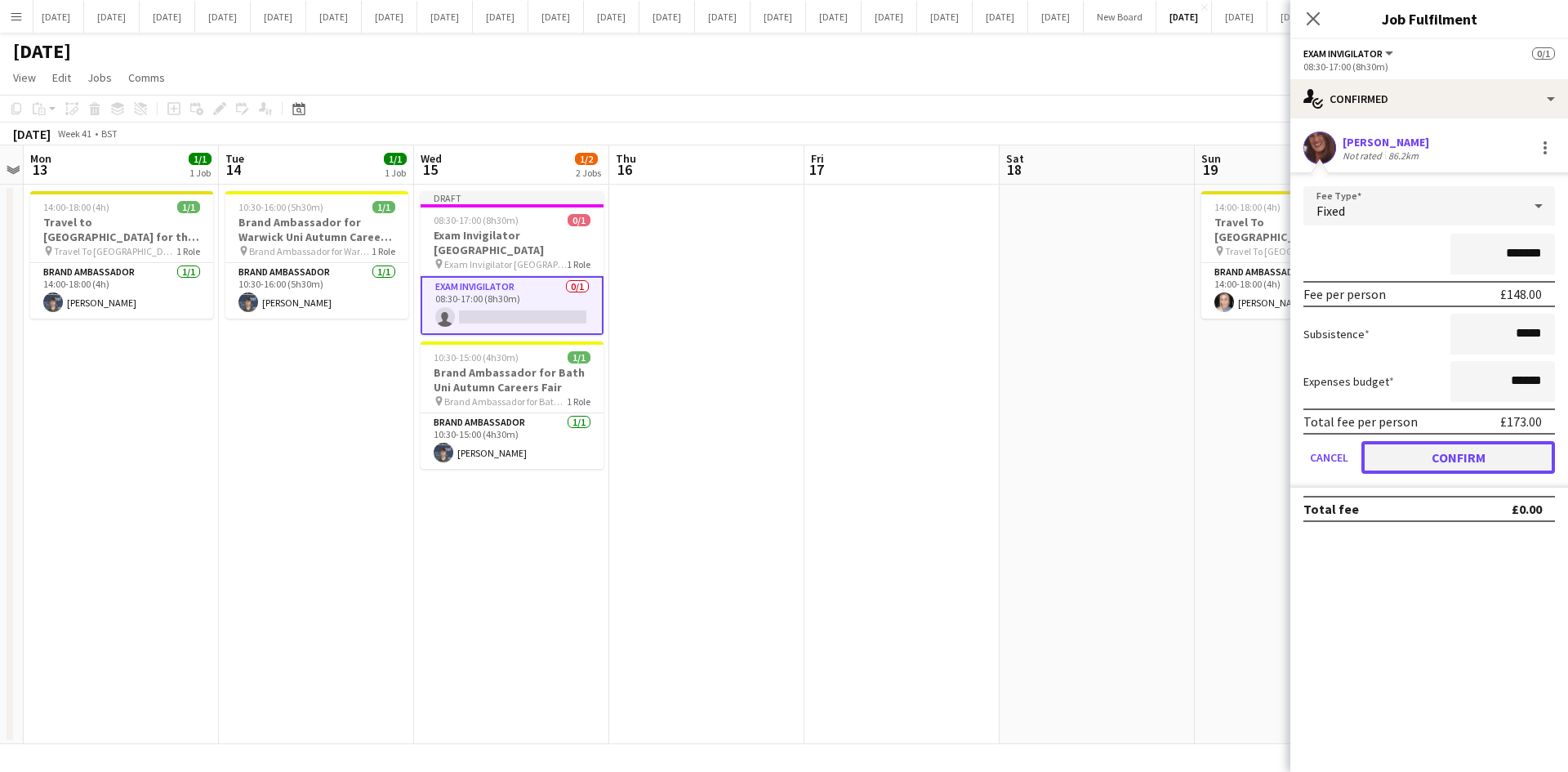
click at [1482, 456] on button "Confirm" at bounding box center [1458, 457] width 194 height 33
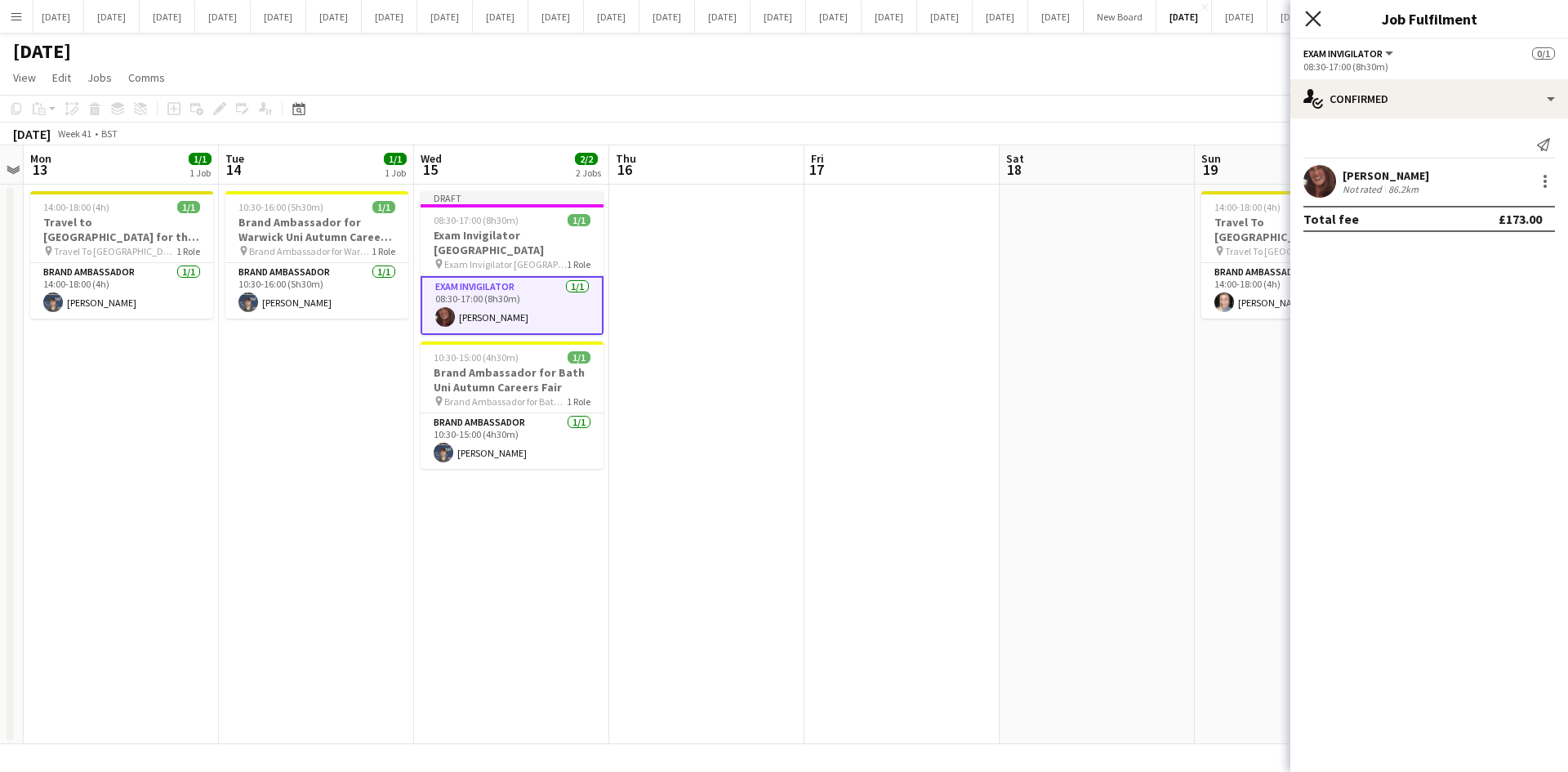
click at [1313, 23] on icon "Close pop-in" at bounding box center [1313, 18] width 16 height 16
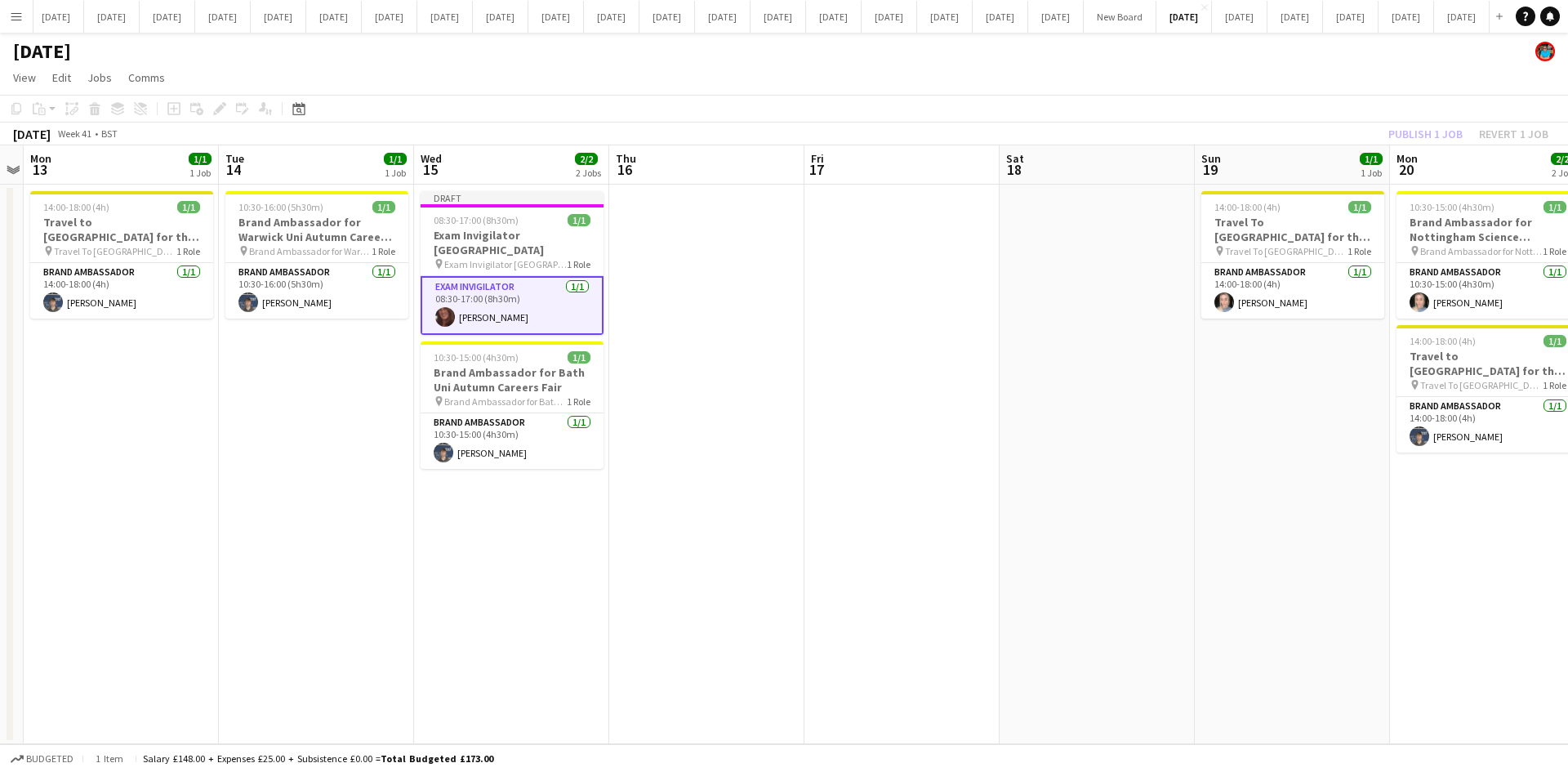
click at [1415, 135] on div "Publish 1 job Revert 1 job" at bounding box center [1468, 134] width 199 height 21
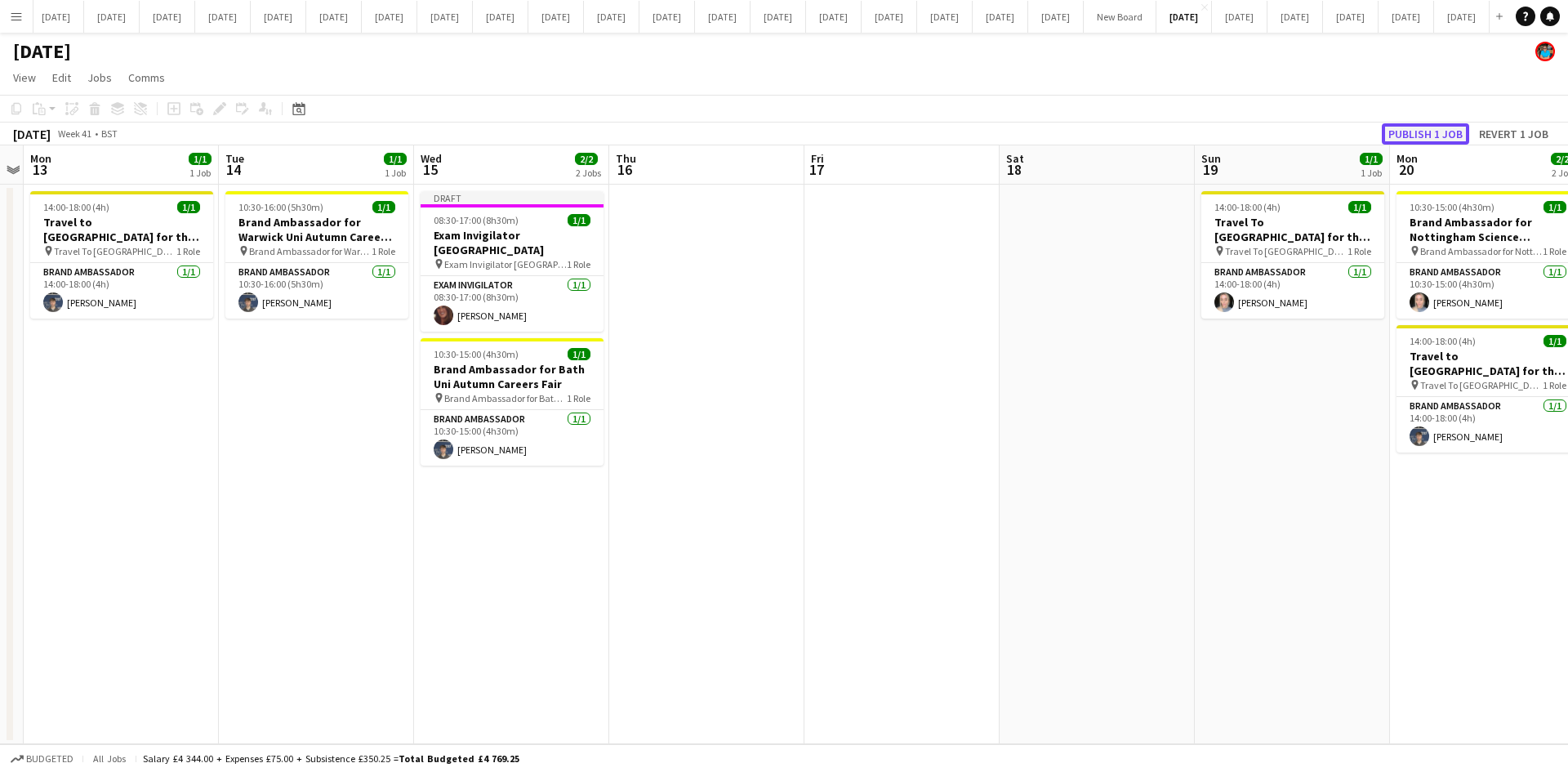
click at [1414, 135] on button "Publish 1 job" at bounding box center [1425, 134] width 88 height 21
